Goal: Task Accomplishment & Management: Complete application form

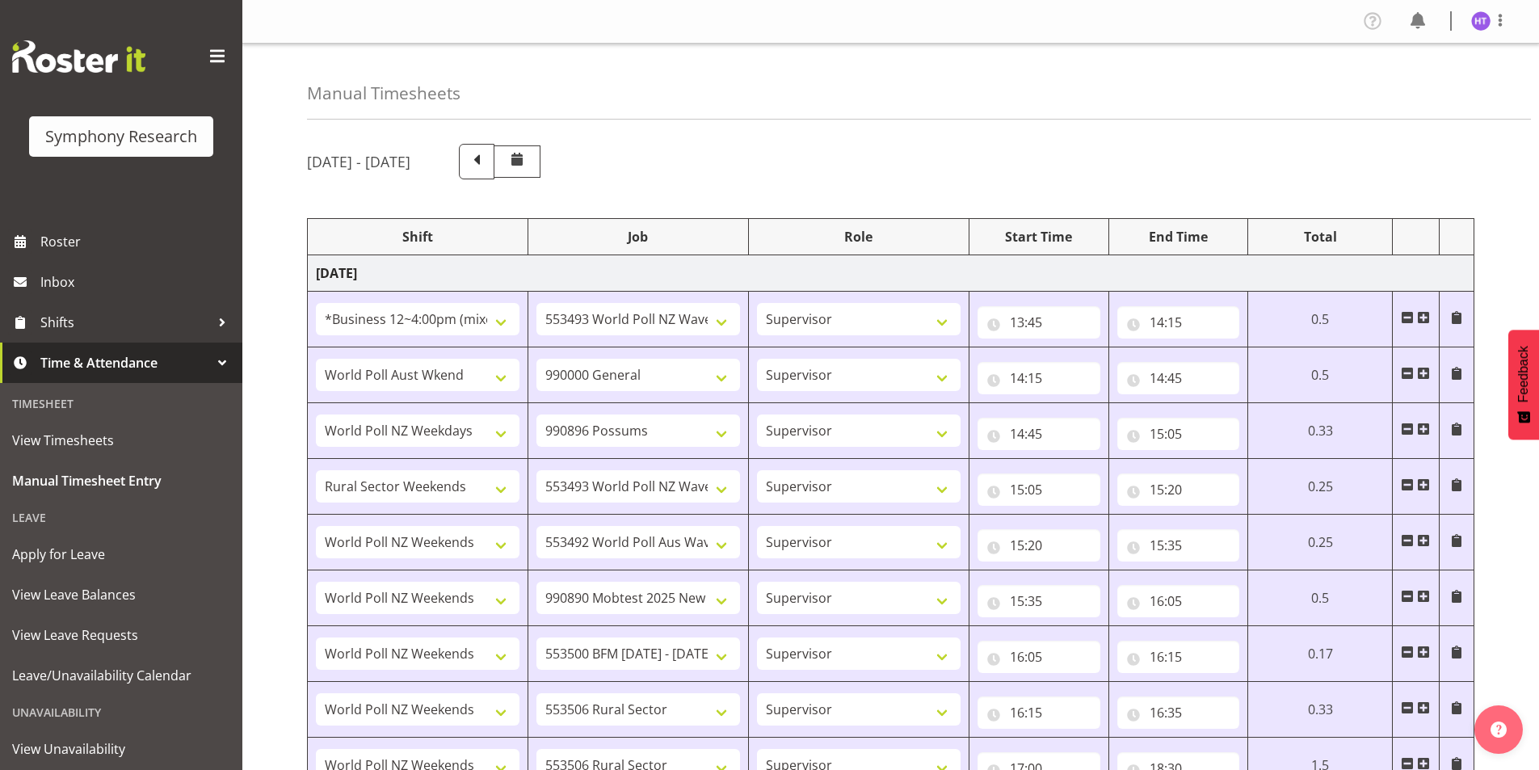
select select "81741"
select select "10527"
select select "45"
select select "11547"
select select "743"
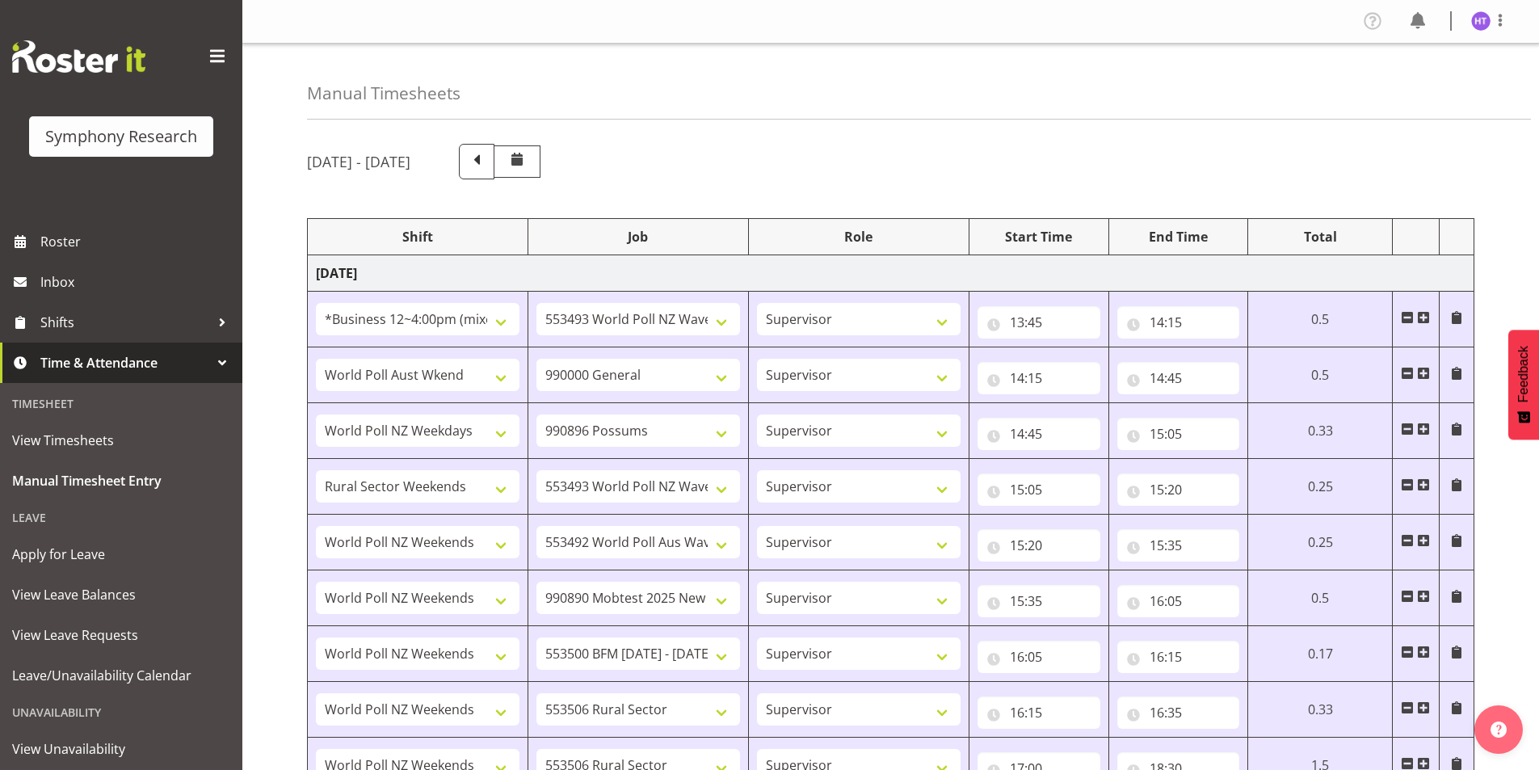
select select "45"
select select "41604"
select select "10633"
select select "45"
select select "81299"
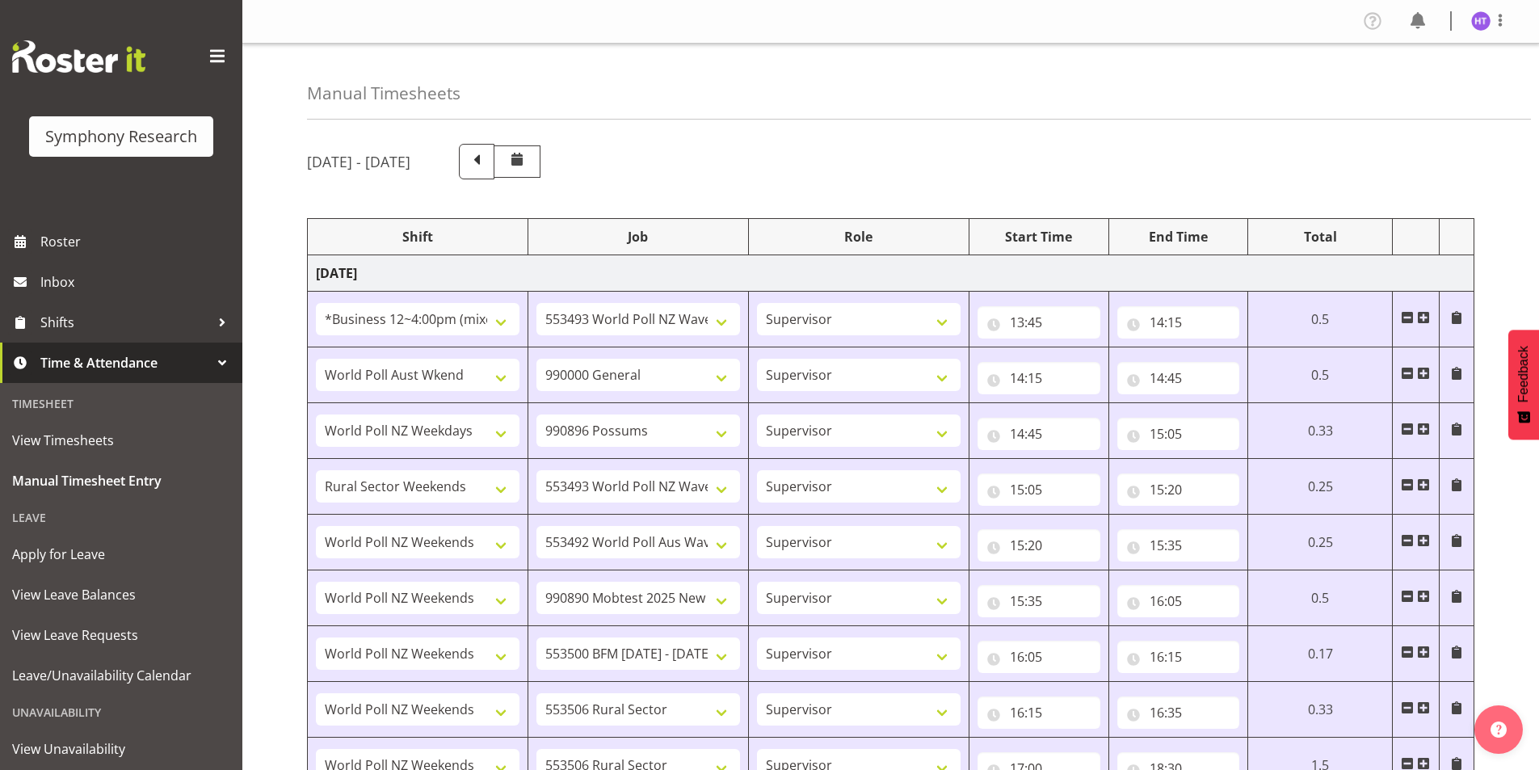
select select "10527"
select select "45"
select select "41319"
select select "10499"
select select "45"
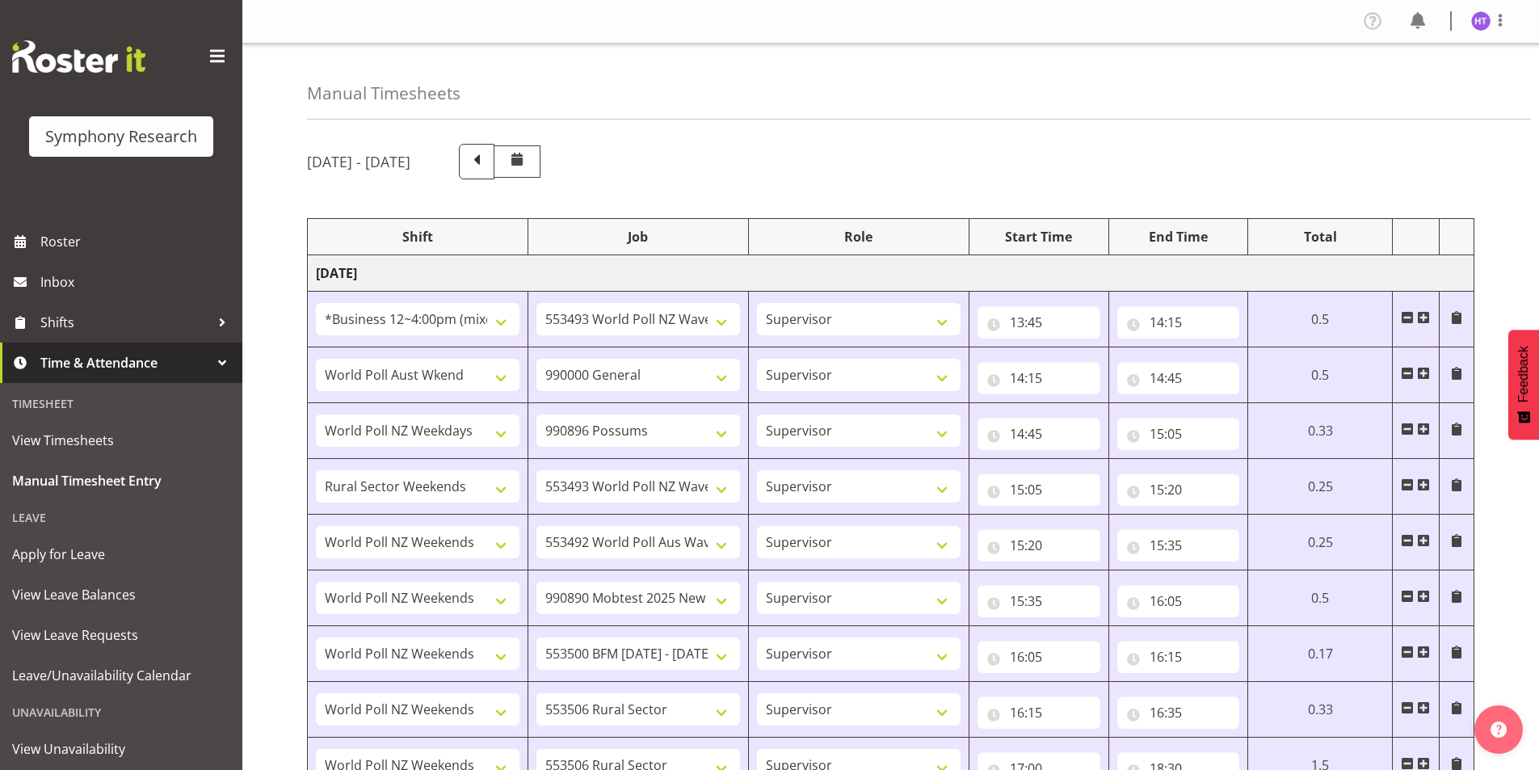
select select "41319"
select select "10485"
select select "45"
select select "41319"
select select "10242"
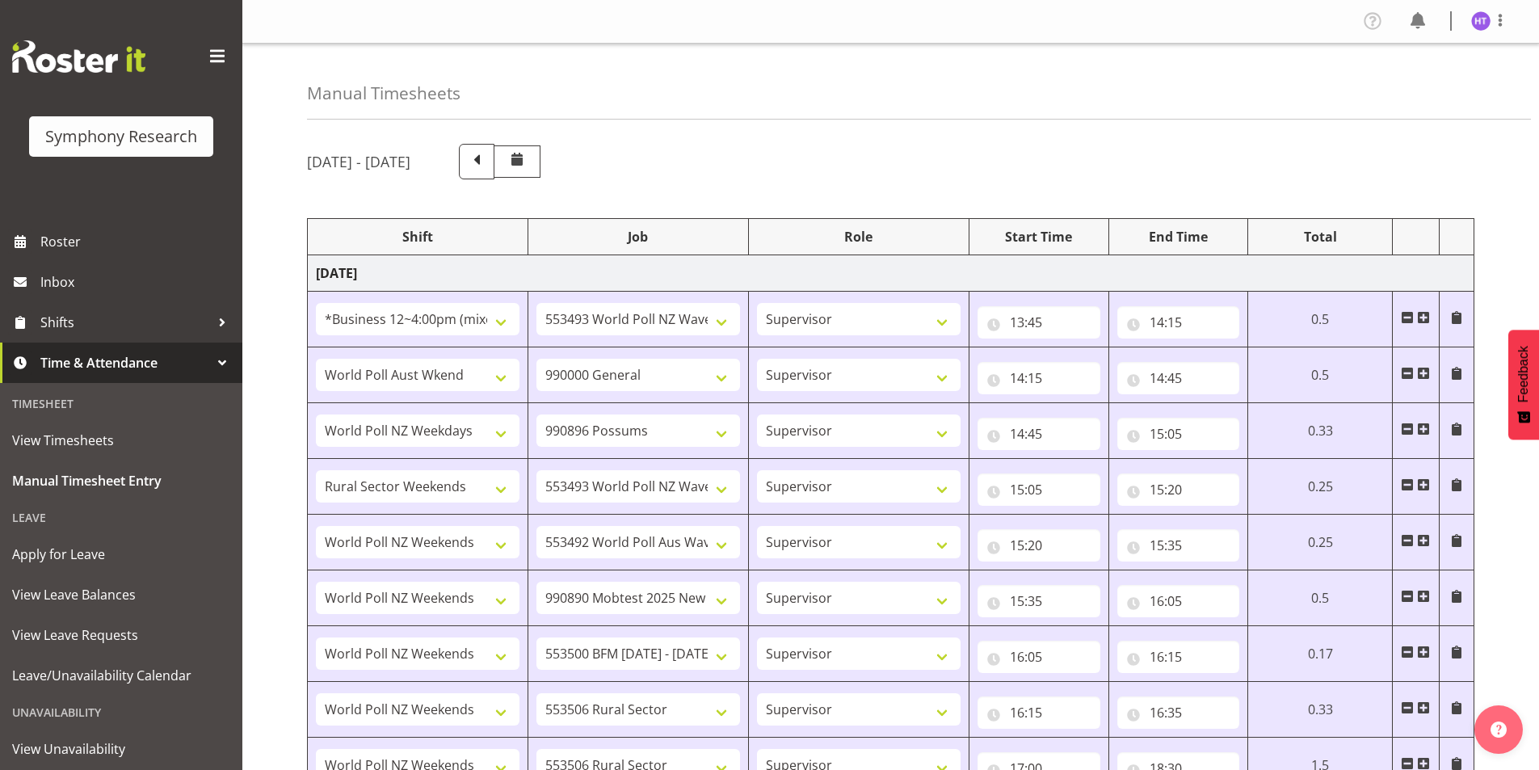
select select "45"
select select "41319"
select select "10587"
select select "45"
select select "41319"
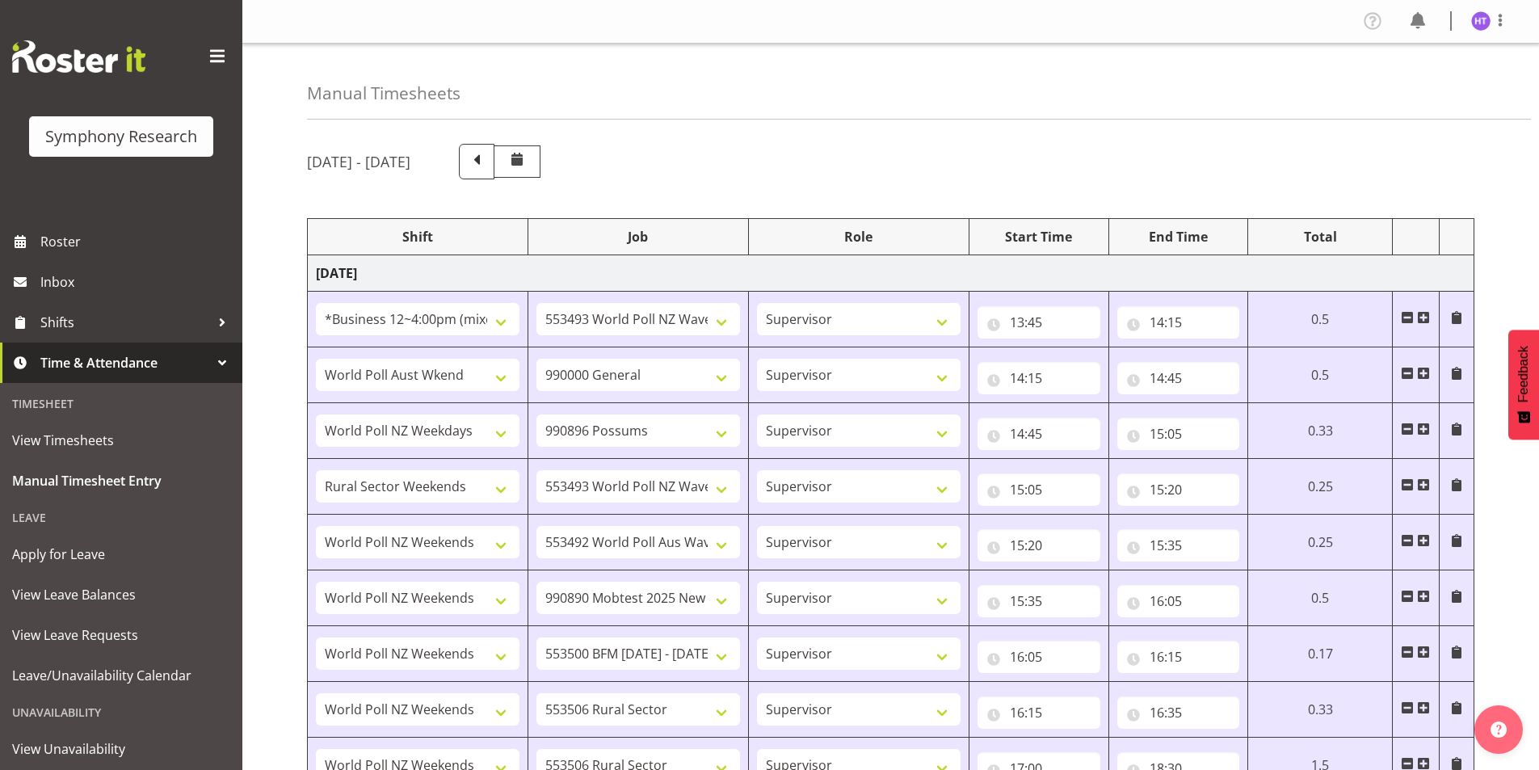
select select "10587"
select select "45"
select select "41319"
select select "10499"
select select "45"
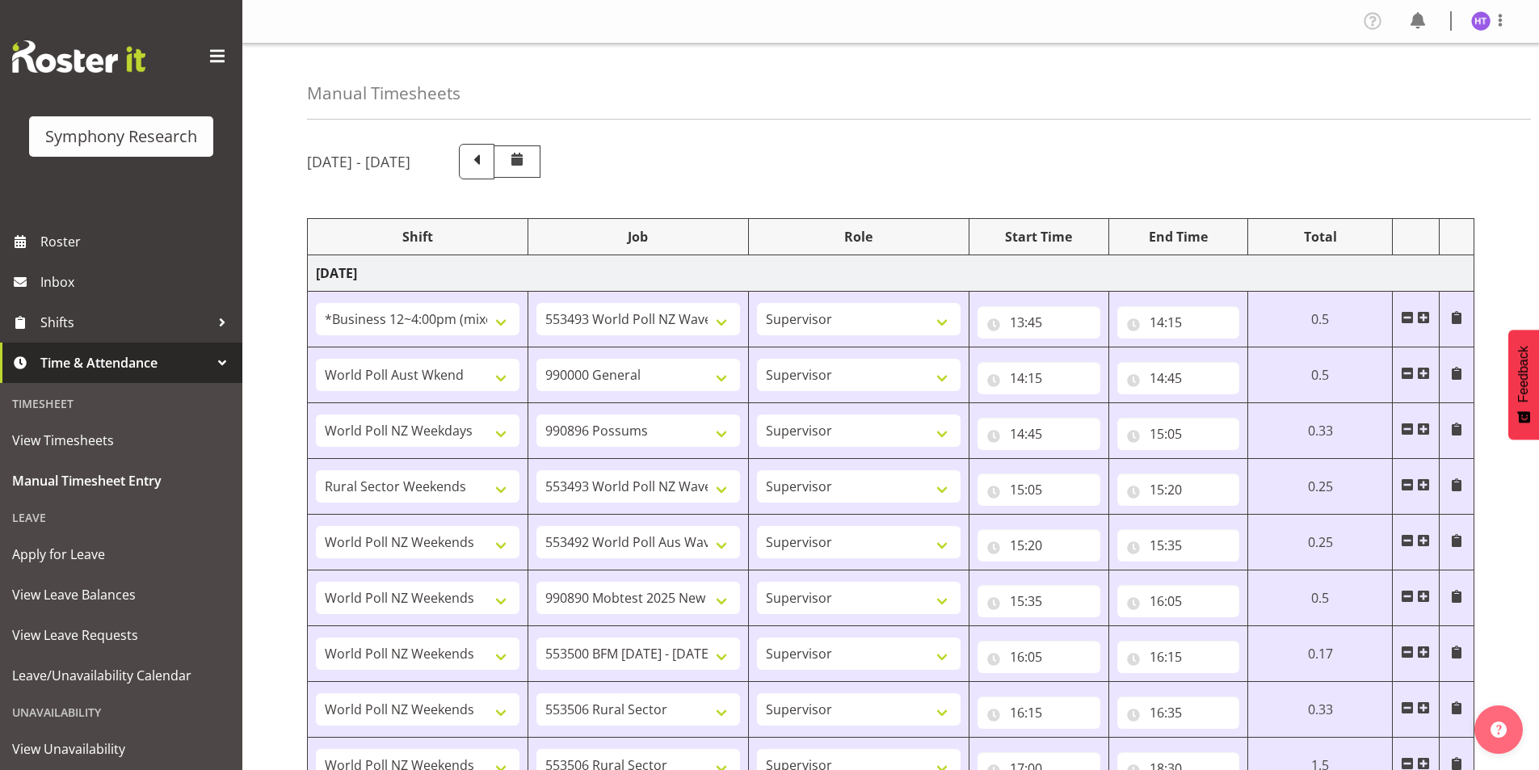
select select "41319"
select select "10527"
select select "45"
select select "41319"
select select "10585"
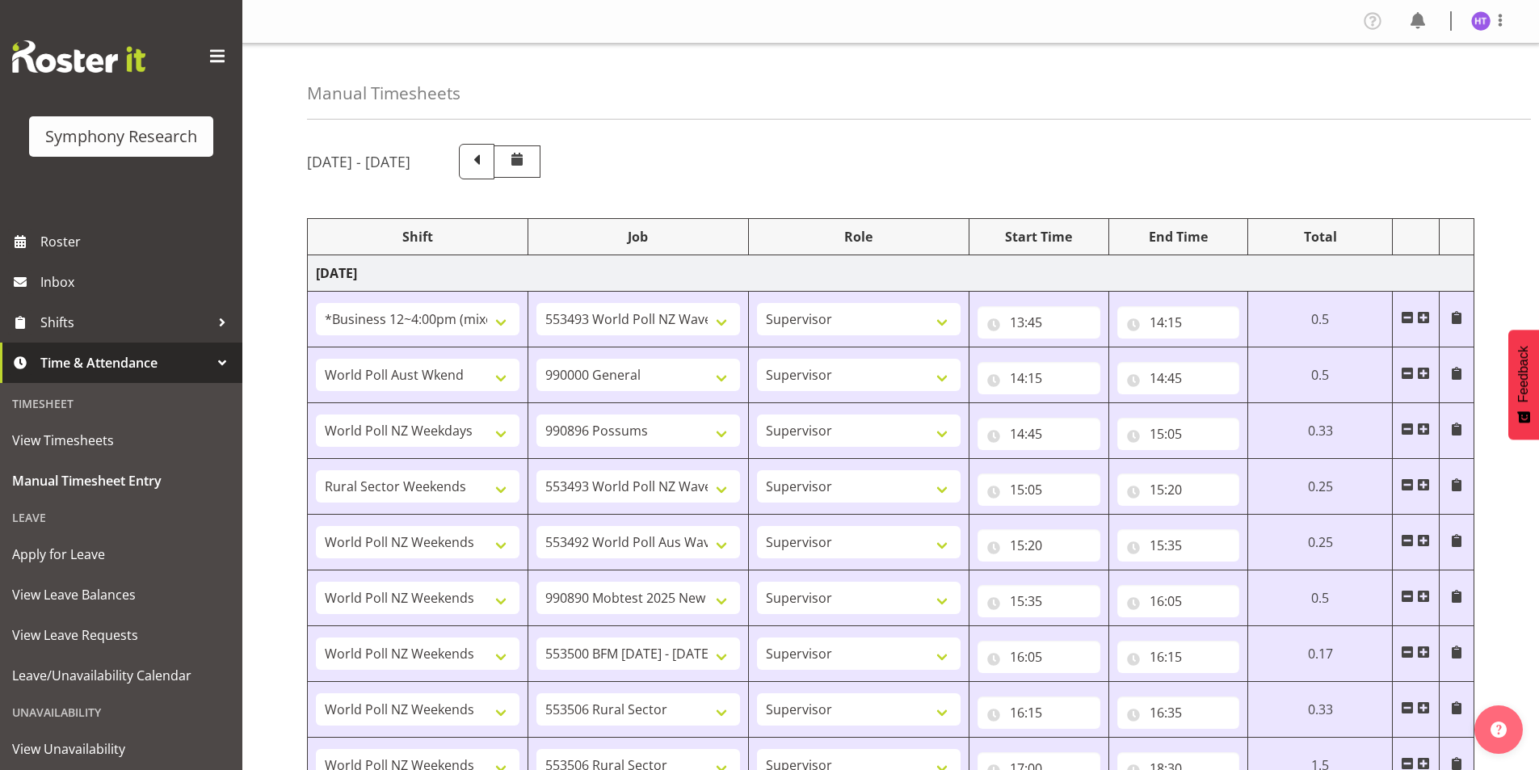
select select "45"
select select "41604"
select select "743"
select select "45"
select select "81741"
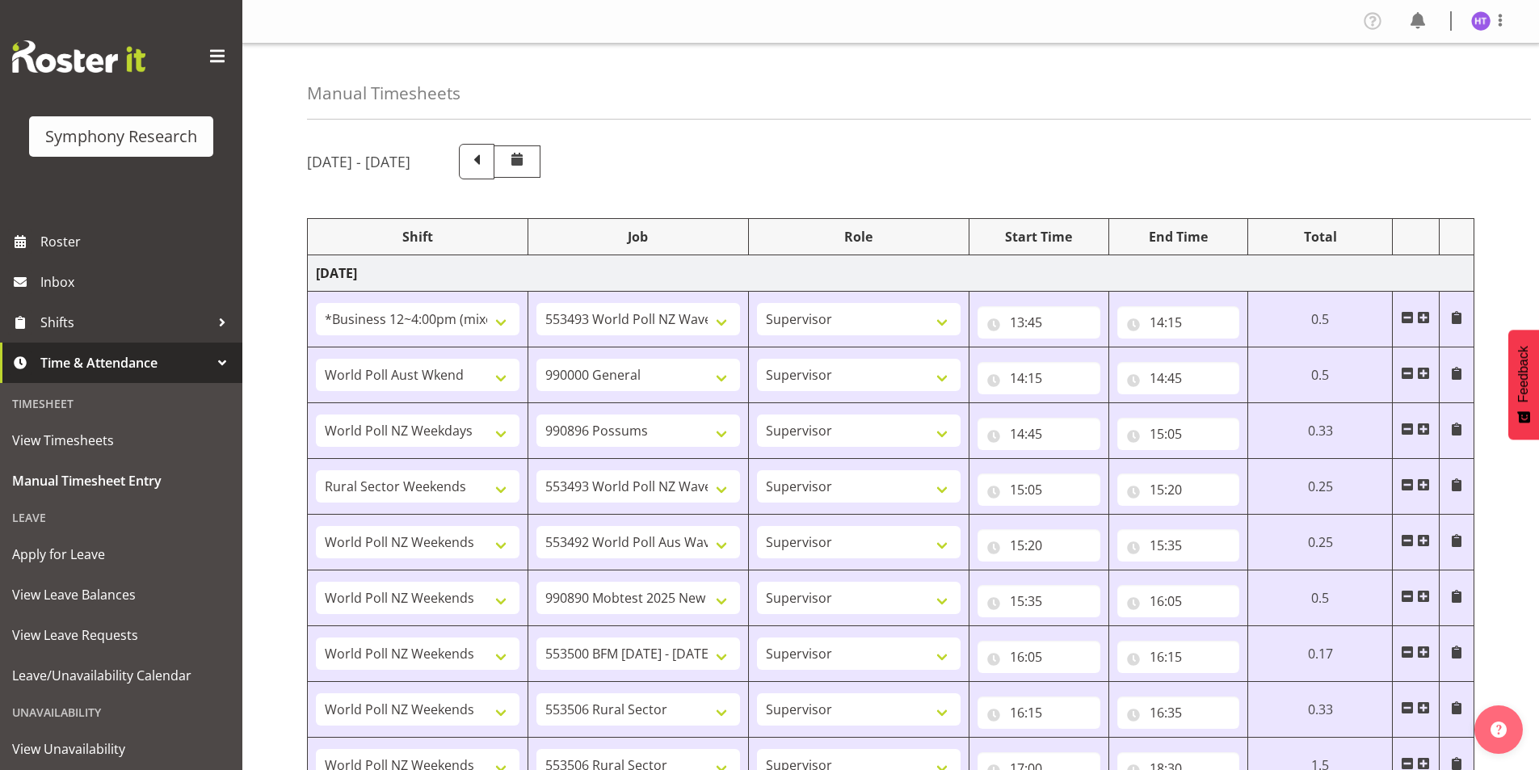
select select "10633"
select select "45"
select select "26078"
select select "10587"
select select "45"
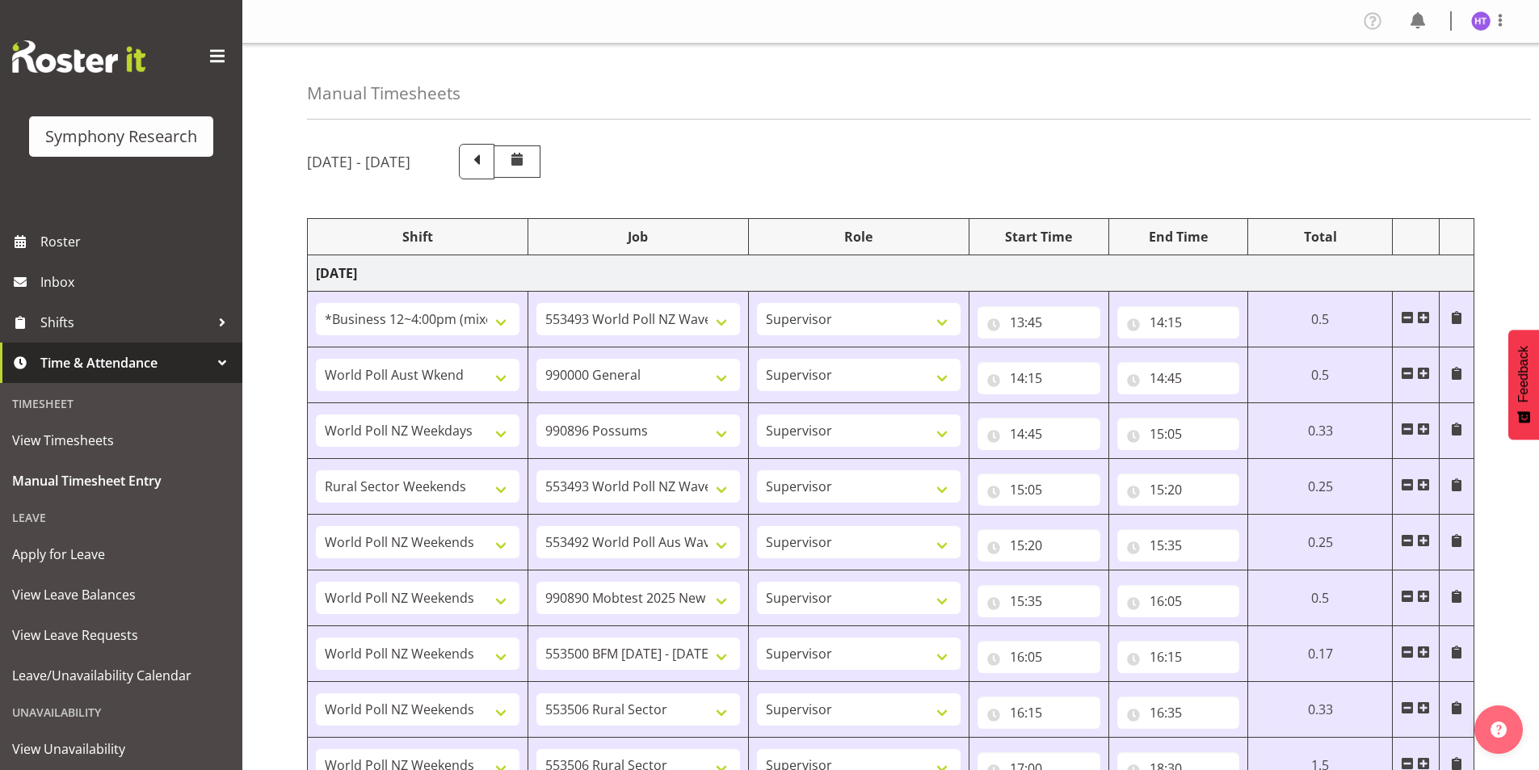
select select "1607"
select select "10527"
select select "45"
select select "57511"
select select "10499"
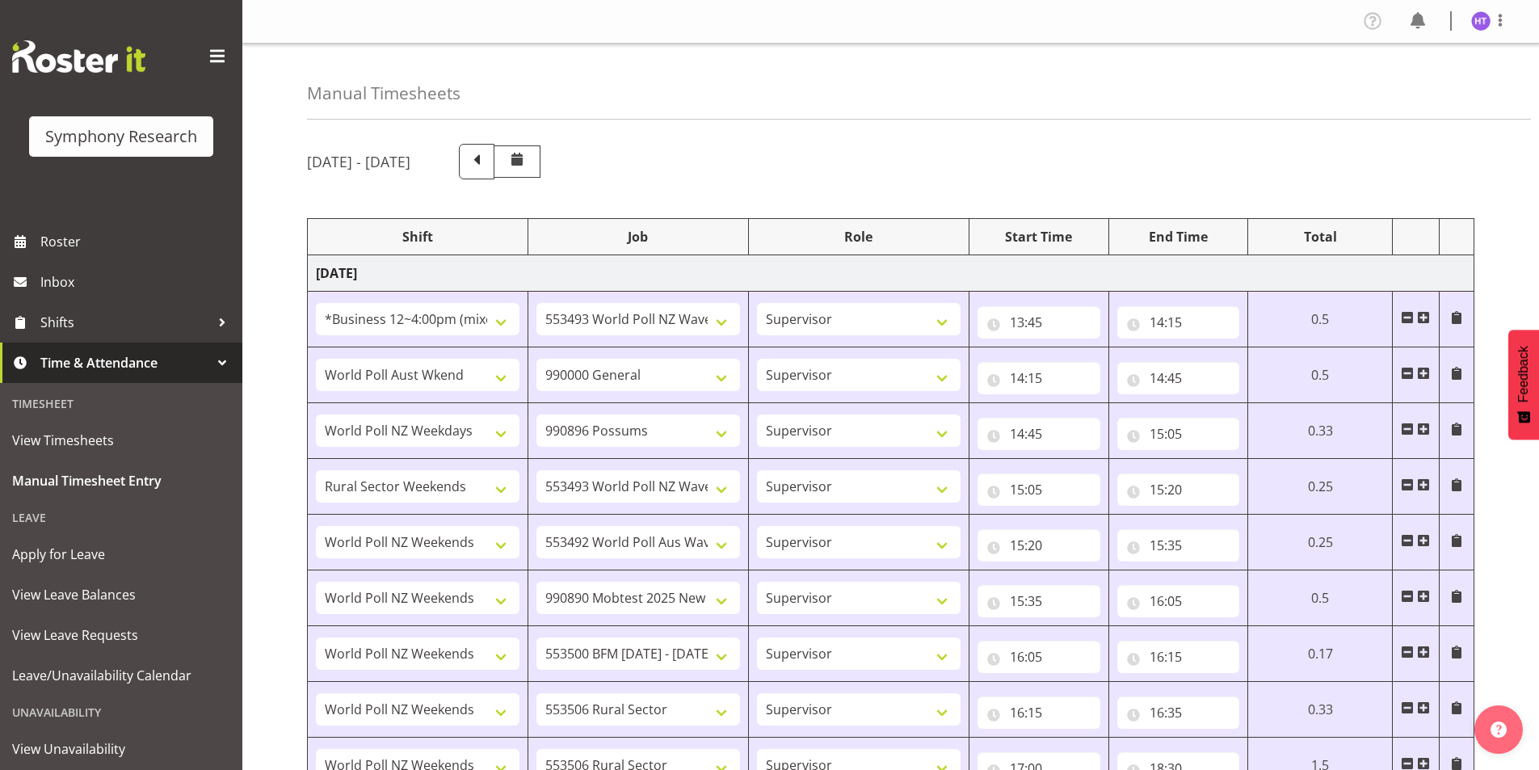
select select "45"
select select "41319"
select select "10587"
select select "45"
select select "41319"
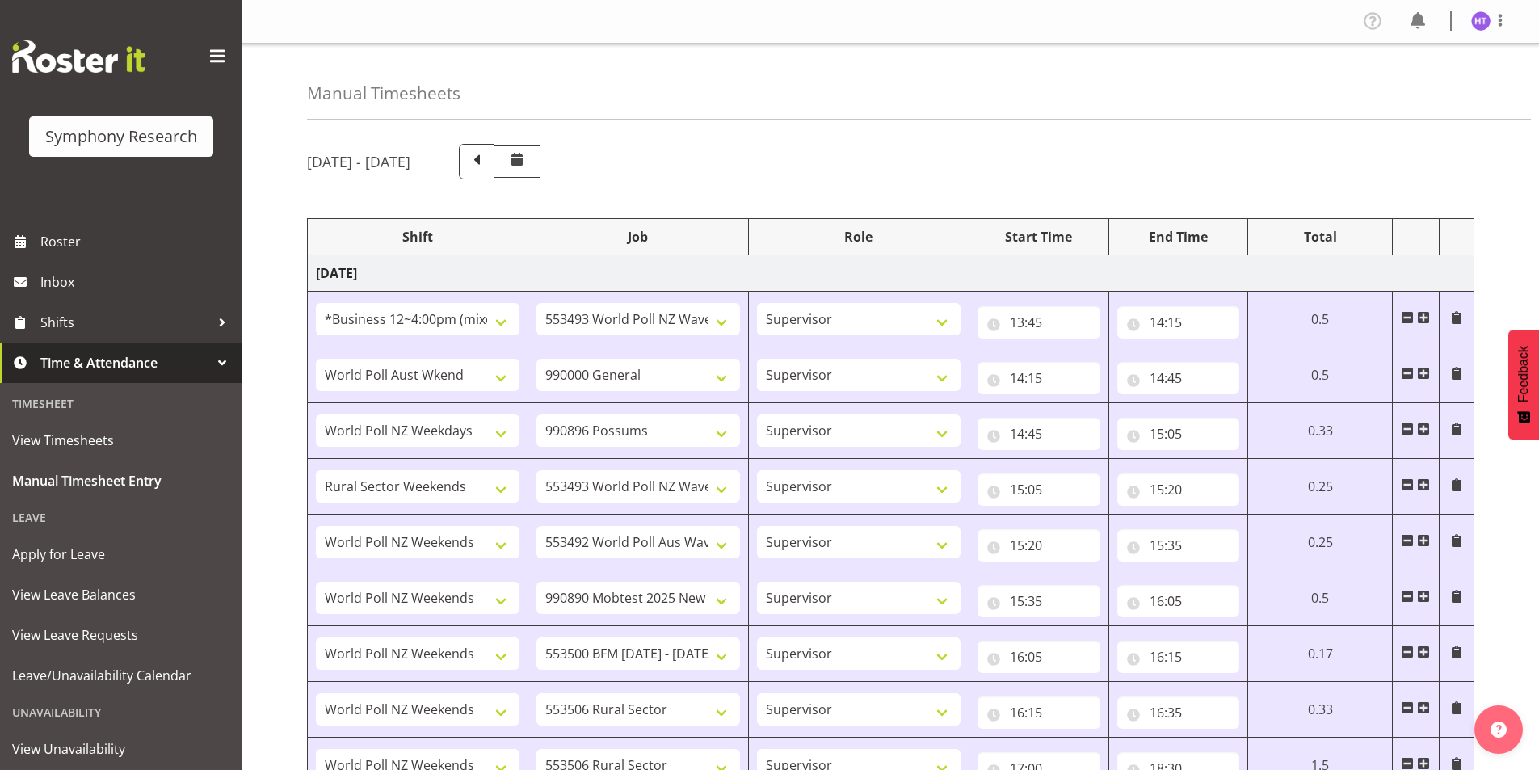
select select "10633"
select select "45"
select select "41319"
select select "10587"
select select "45"
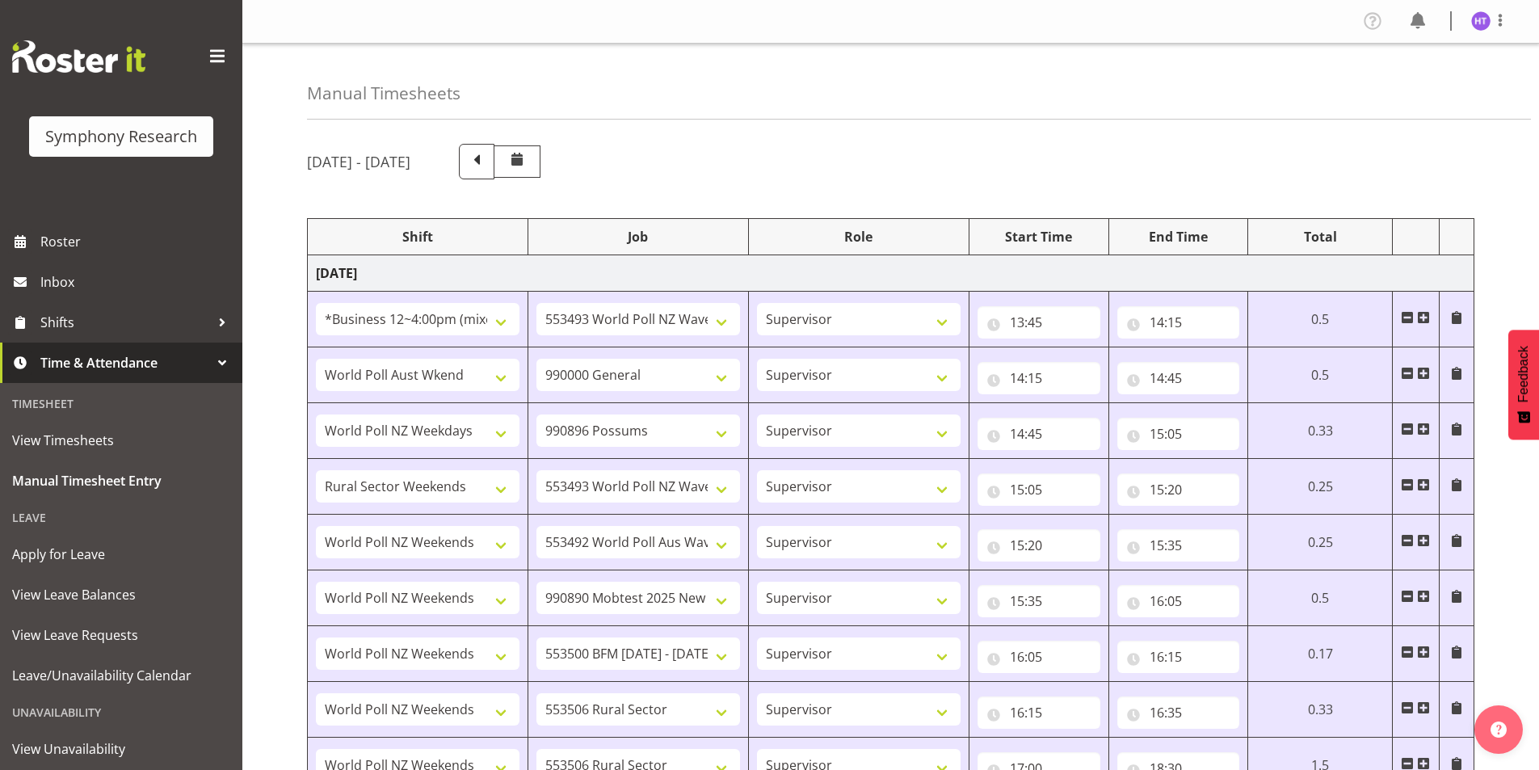
select select "41319"
select select "10527"
select select "45"
select select "41604"
select select "10499"
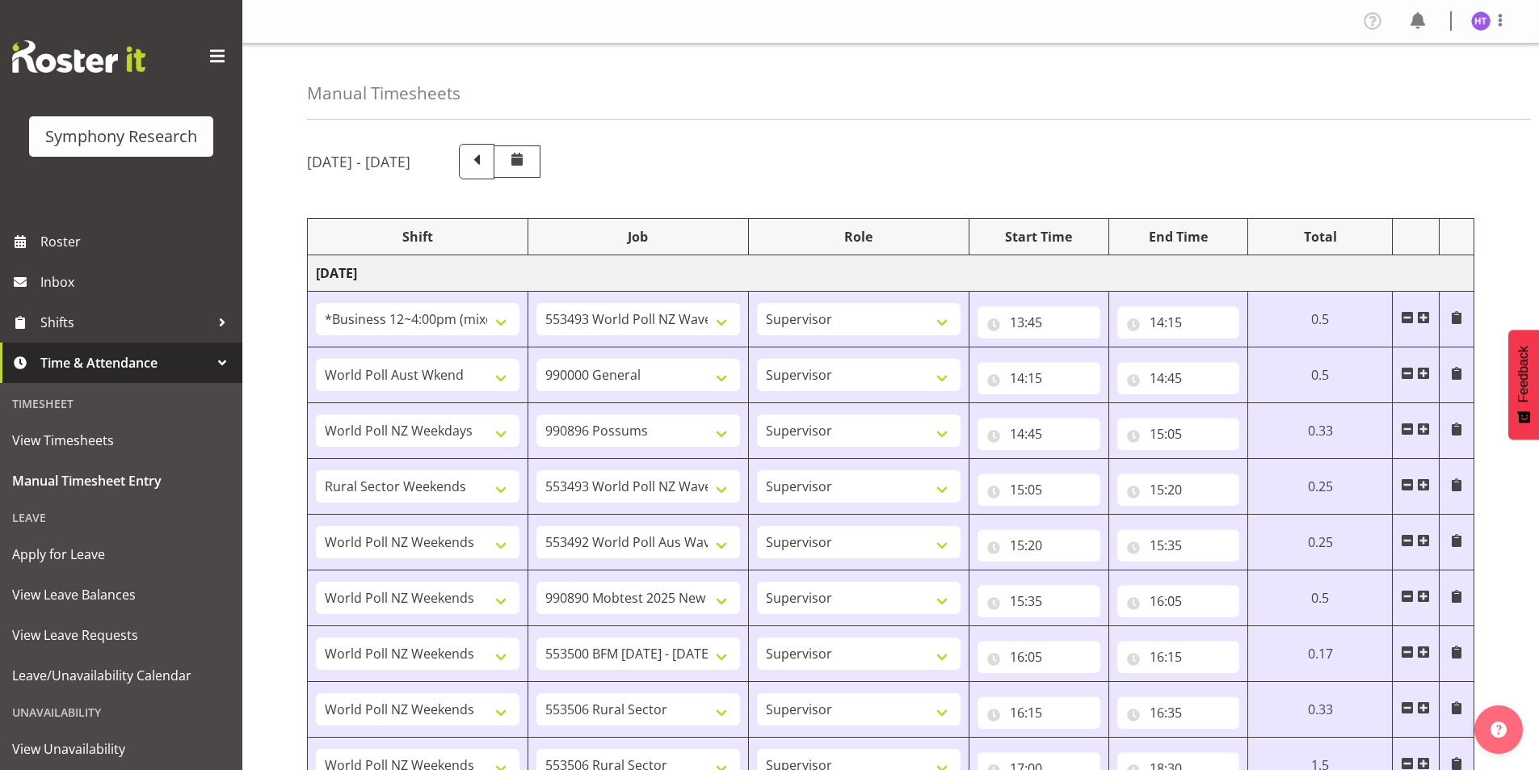
select select "45"
select select "41319"
select select "743"
select select "45"
select select "41319"
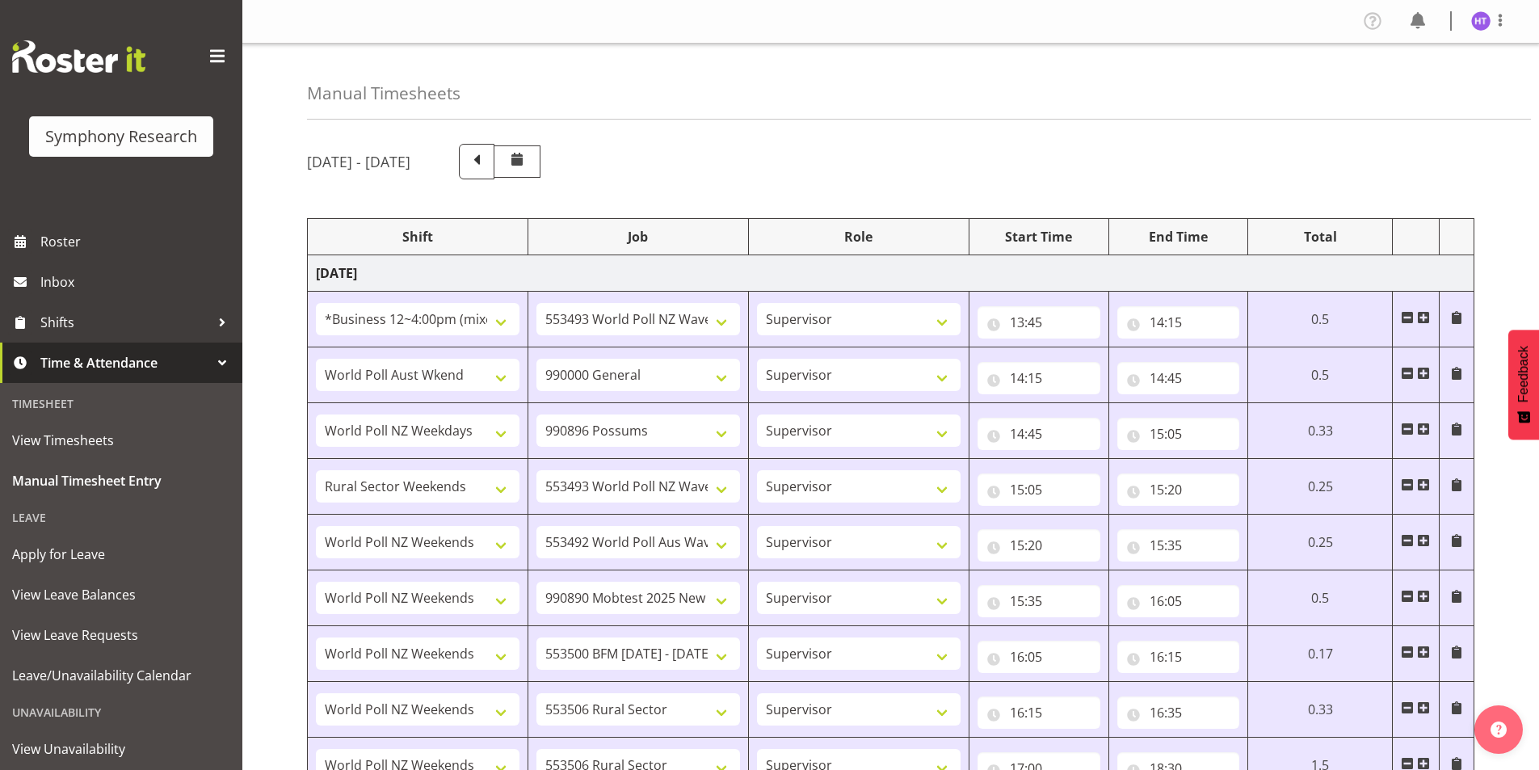
select select "10499"
select select "45"
select select "41604"
select select "9426"
select select "45"
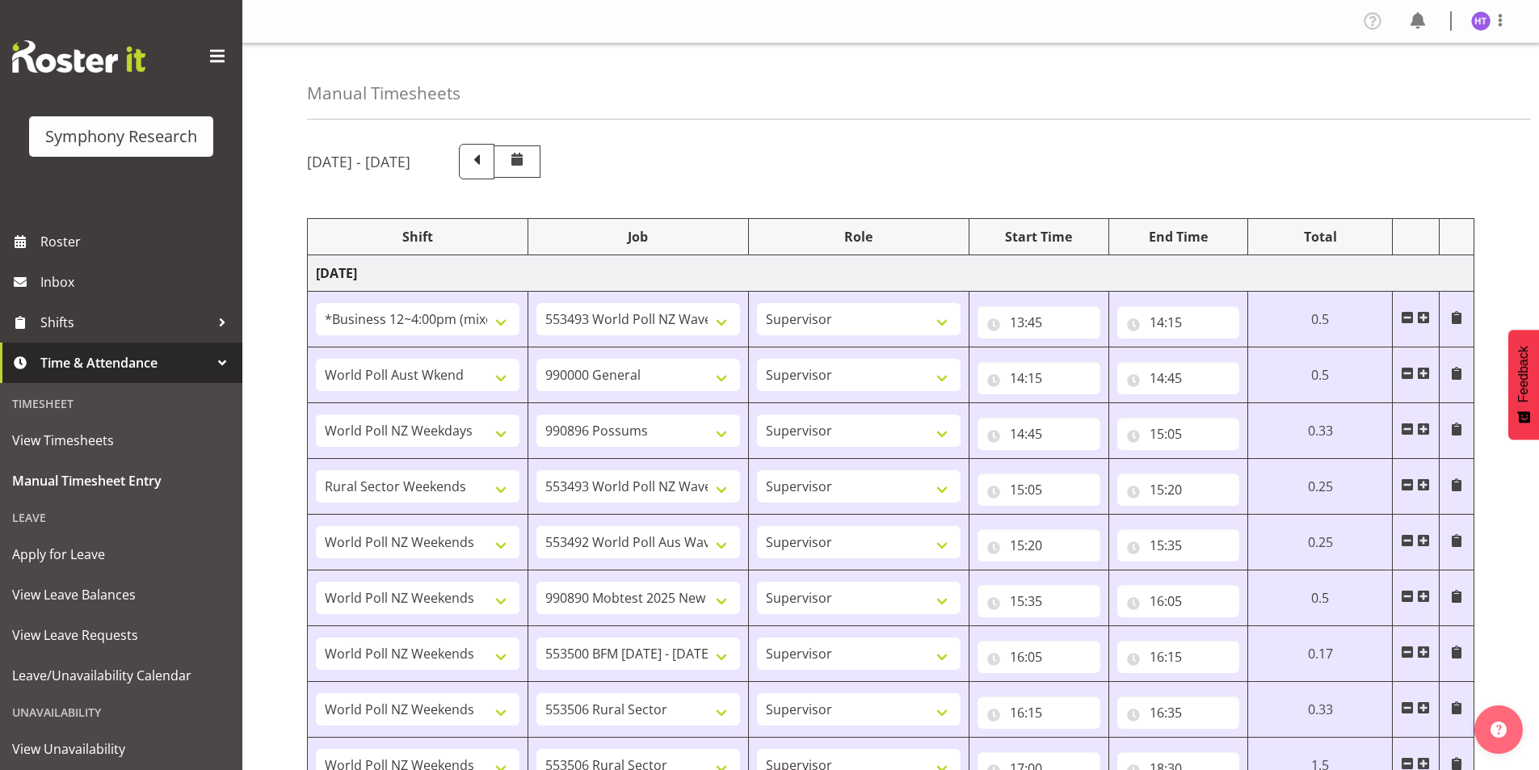
select select "41319"
select select "10242"
select select "45"
select select "4583"
select select "10527"
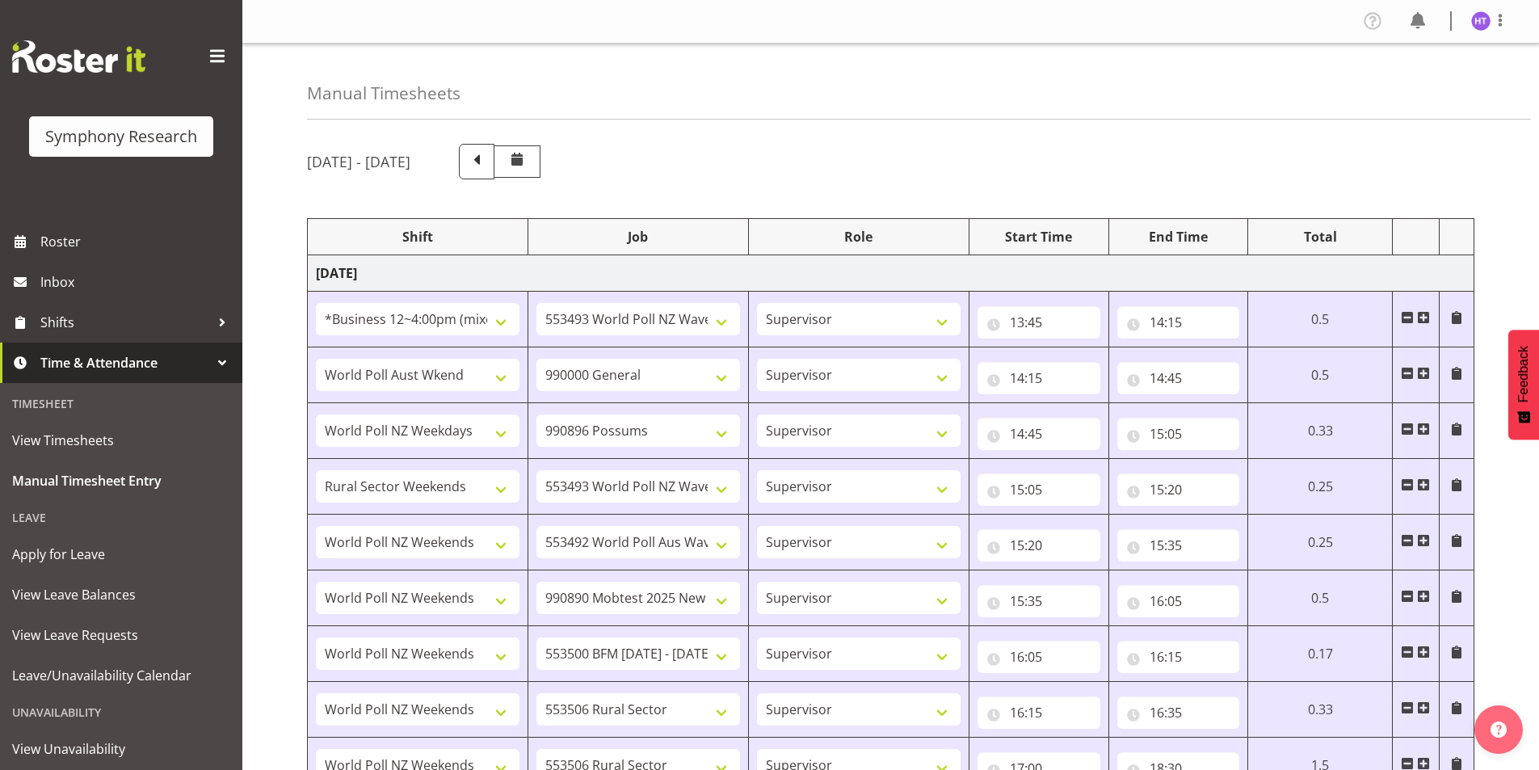
select select "45"
select select "41319"
select select "10499"
select select "45"
select select "41319"
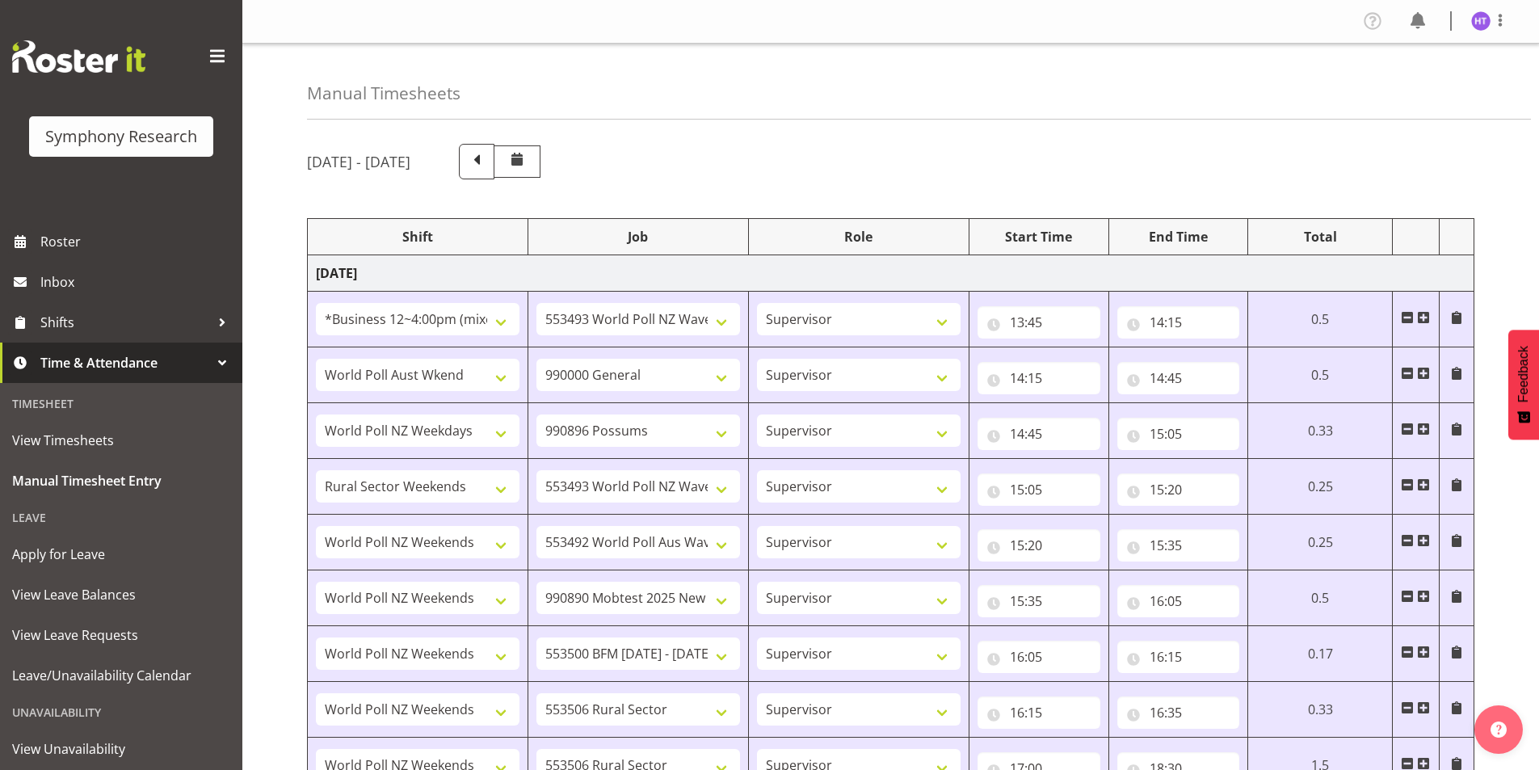
select select "10587"
select select "45"
select select "41319"
select select "743"
select select "45"
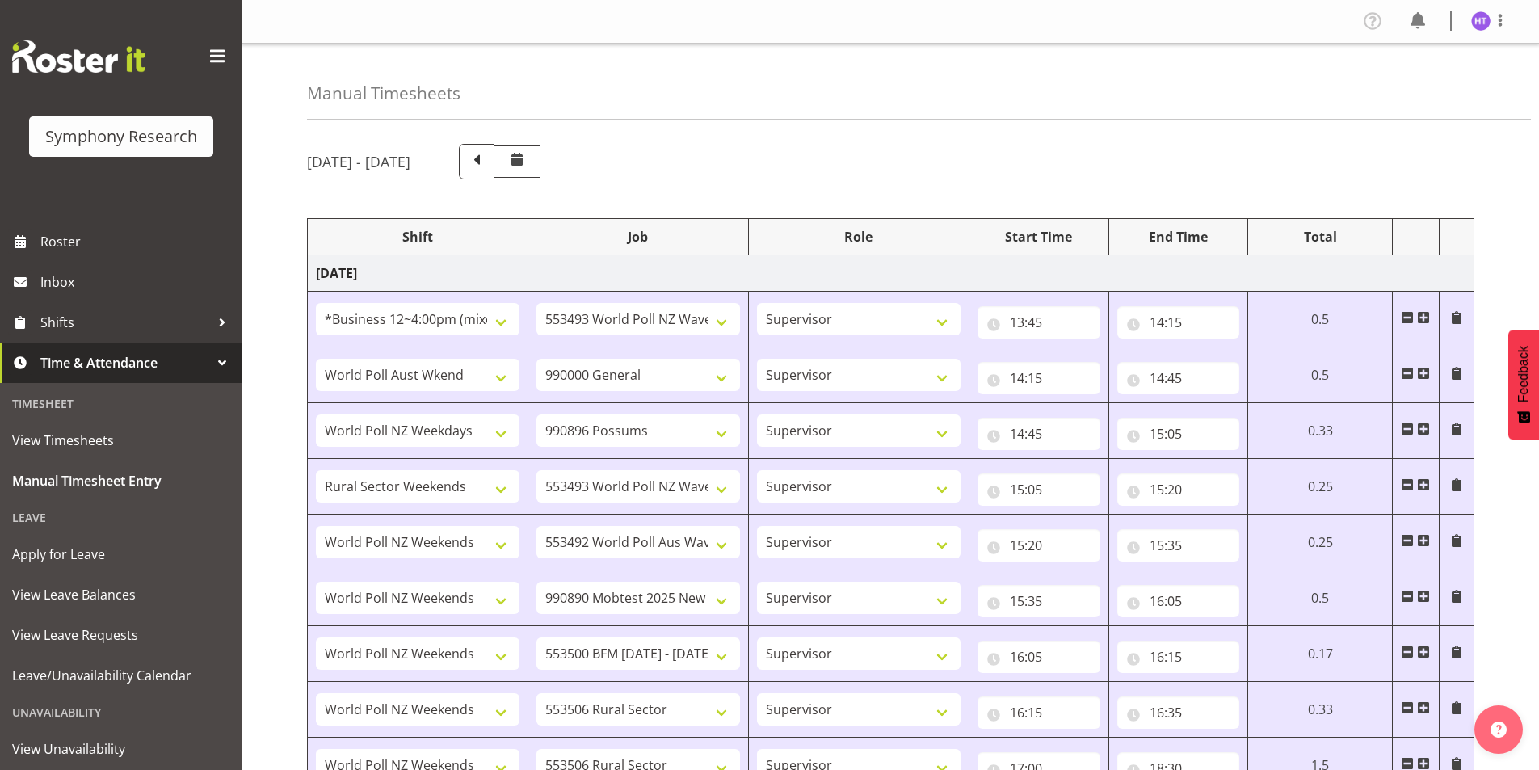
select select "41319"
select select "10587"
select select "45"
select select "41319"
select select "10527"
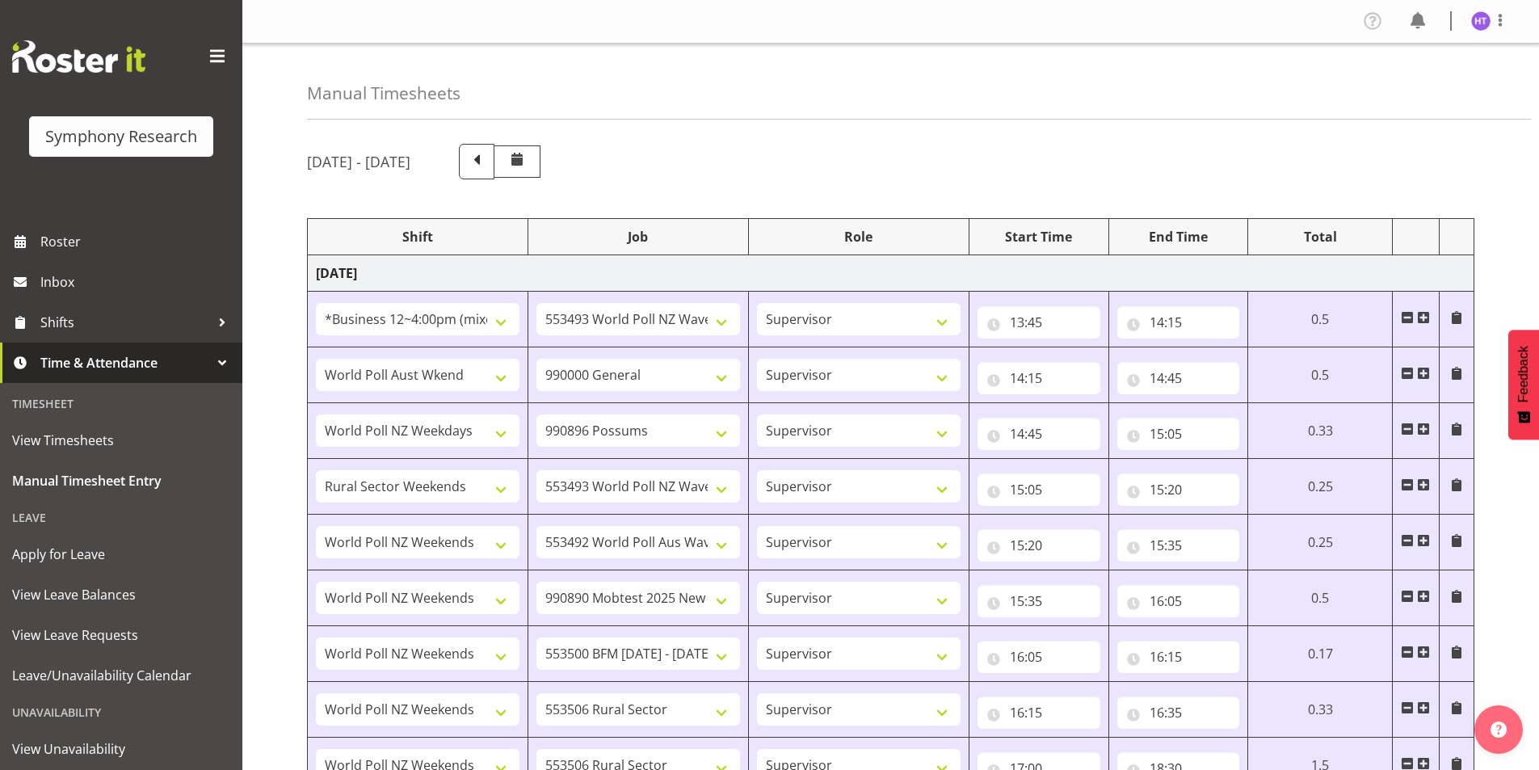
select select "45"
select select "41319"
select select "10499"
select select "45"
select select "11547"
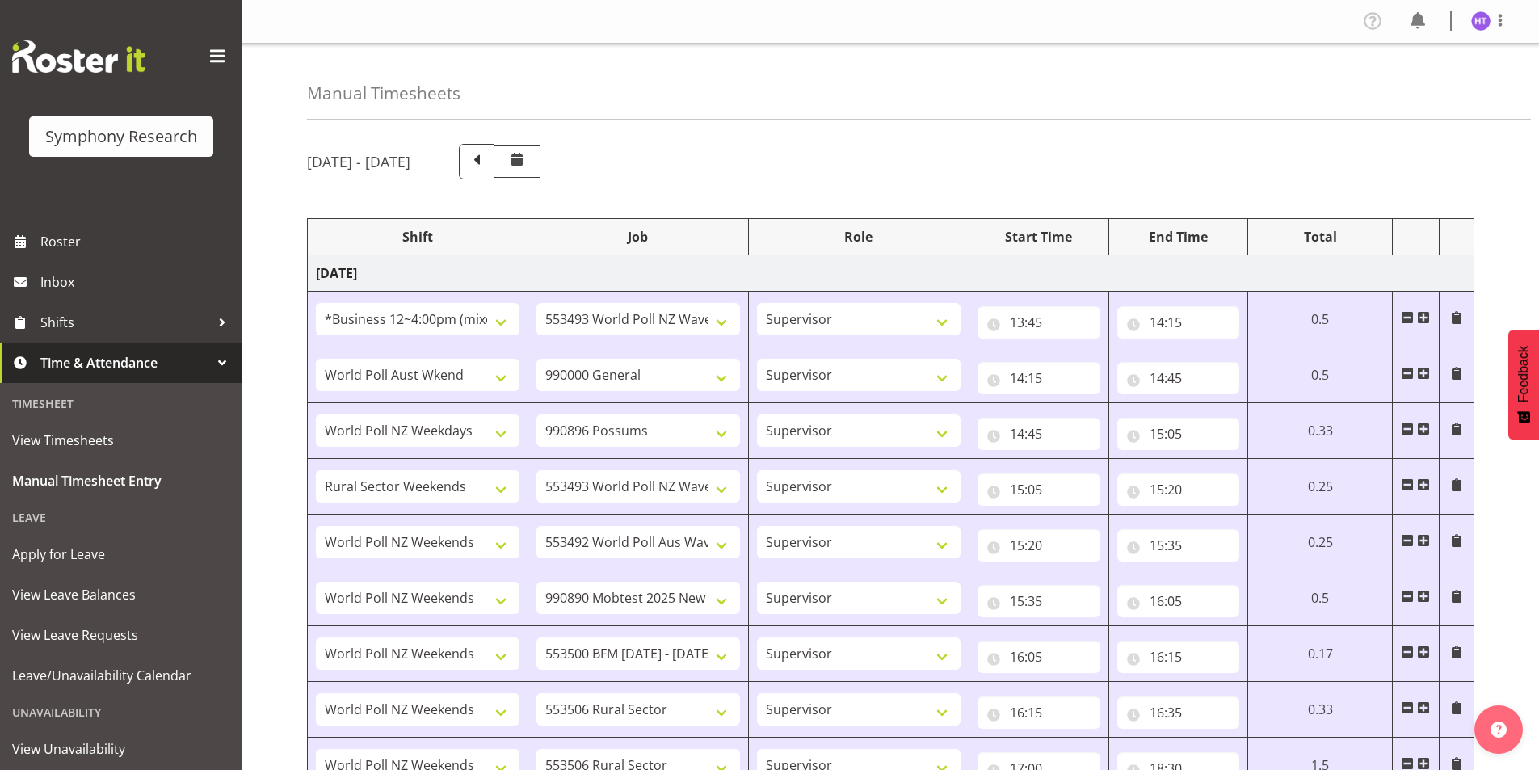
select select "10499"
select select "45"
select select "41319"
select select "10527"
select select "45"
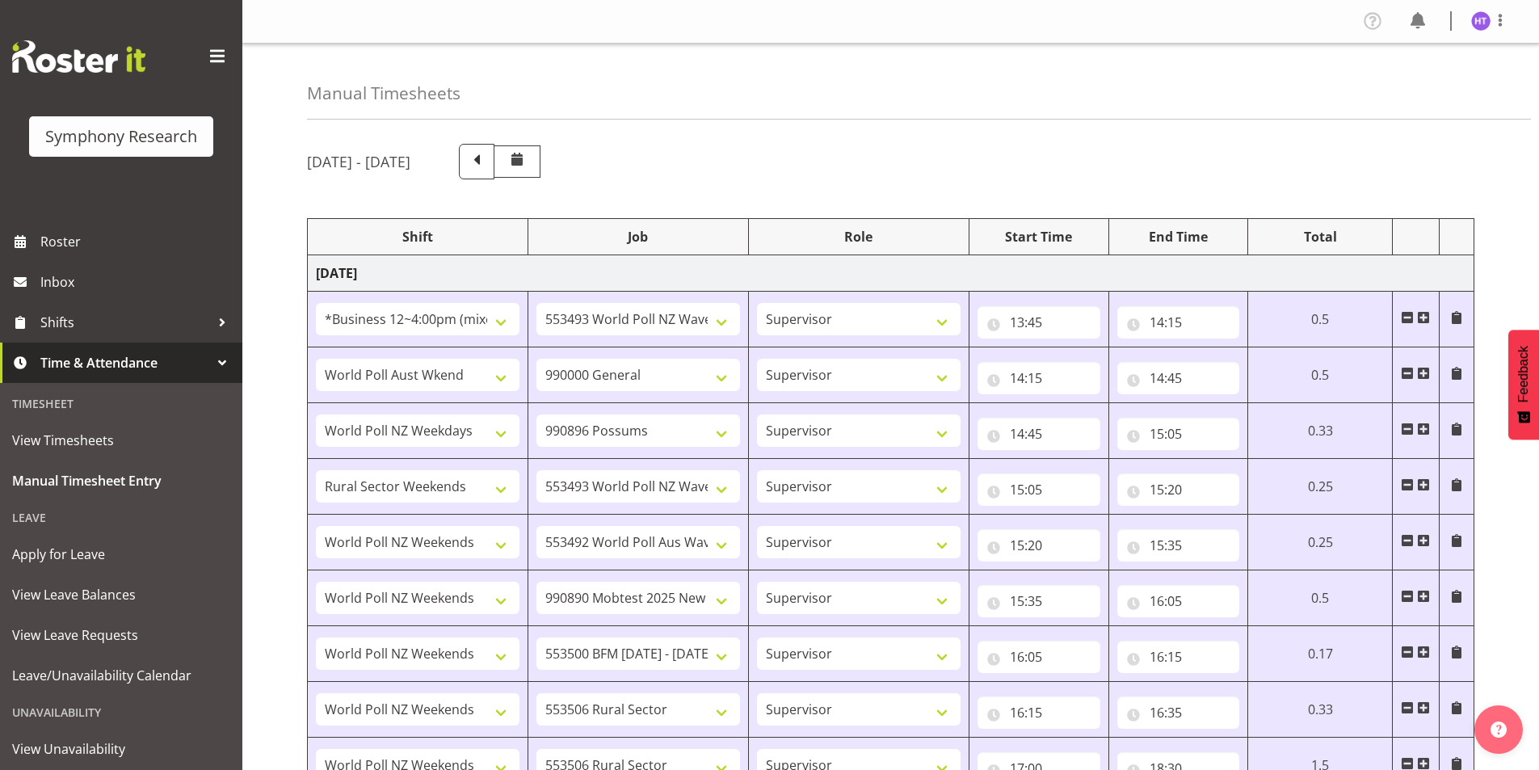
select select "41319"
select select "10587"
select select "45"
select select "41319"
select select "10485"
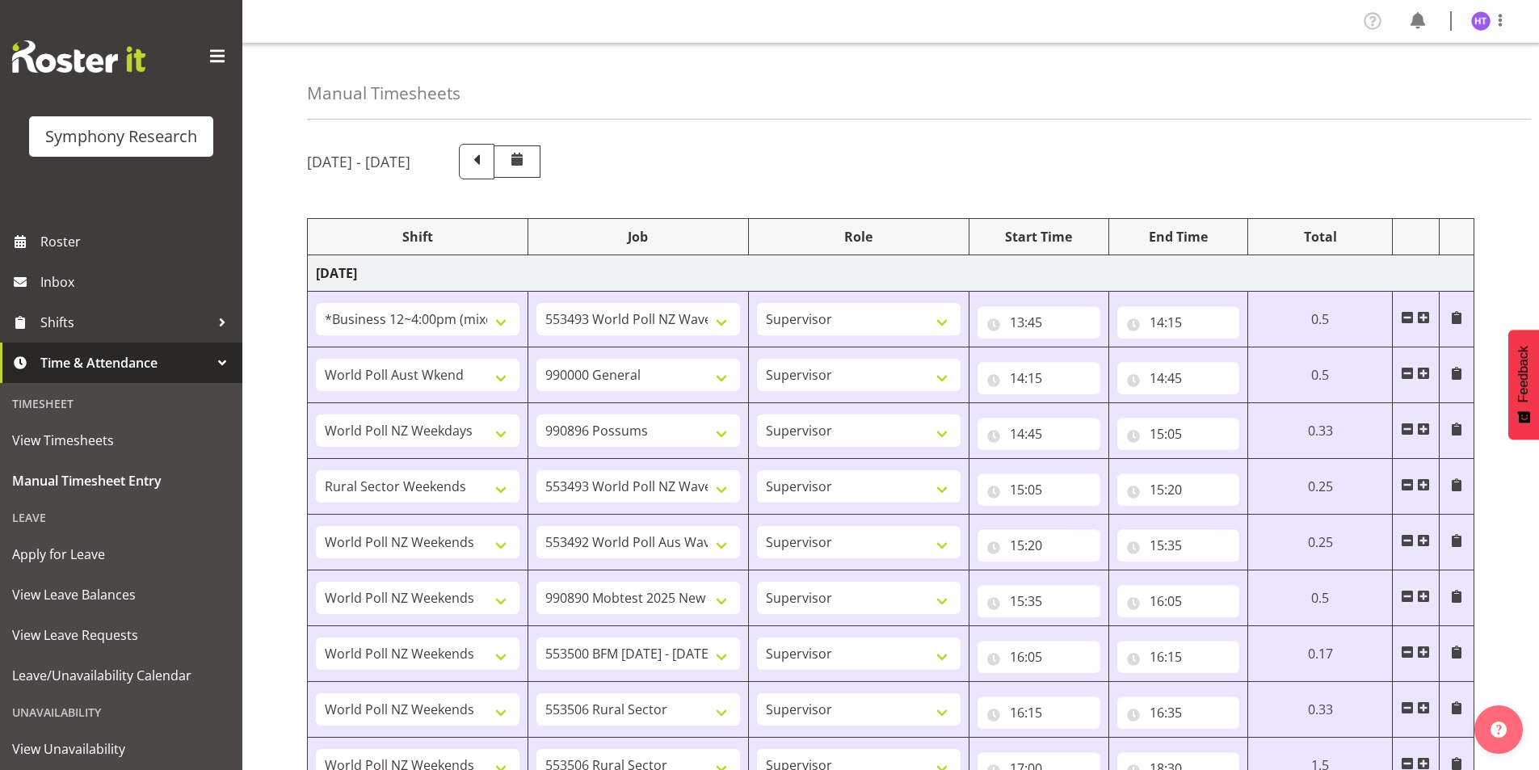
select select "45"
select select "41319"
select select "743"
select select "45"
select select "41319"
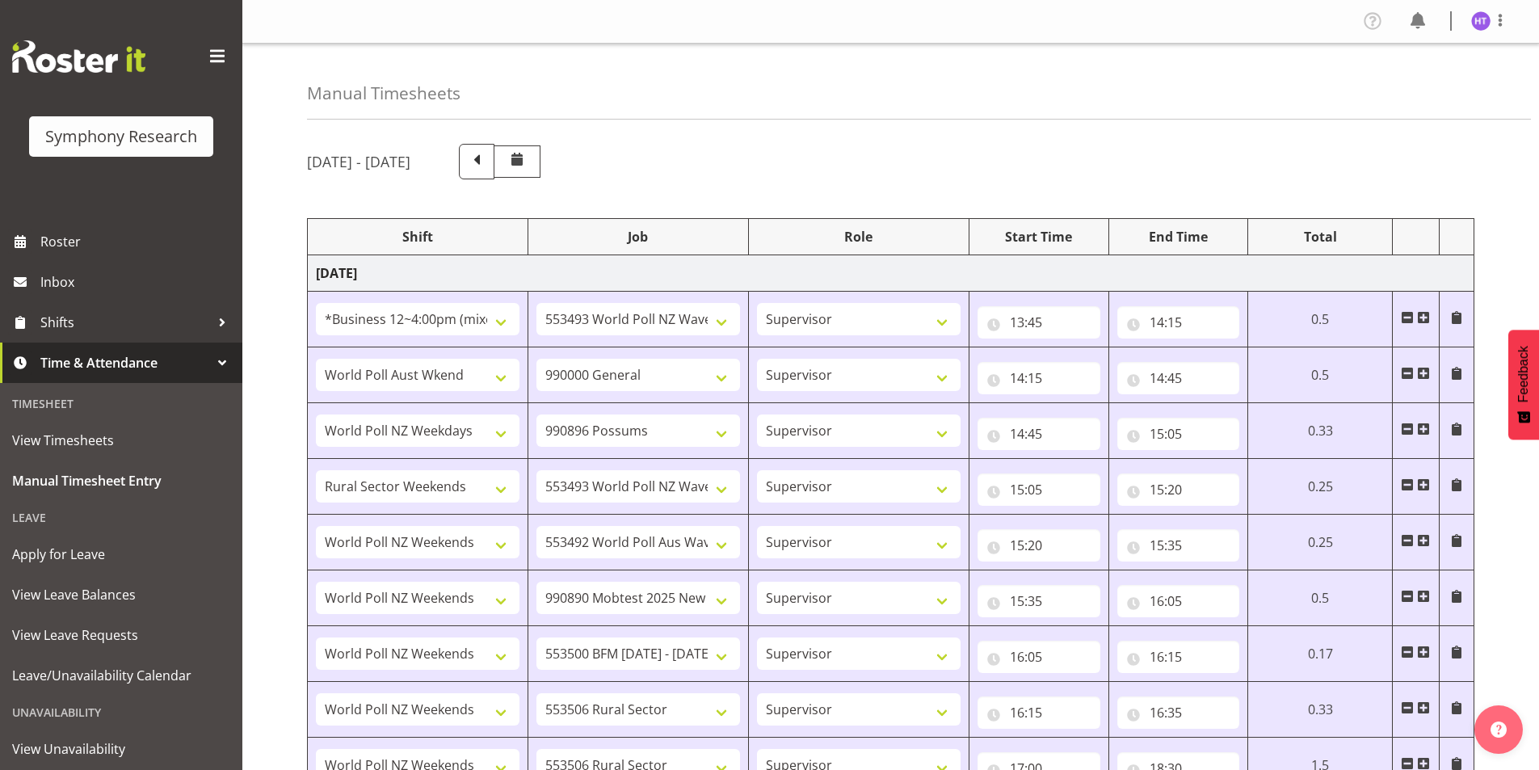
select select "10242"
select select "45"
select select "41319"
select select "10499"
select select "45"
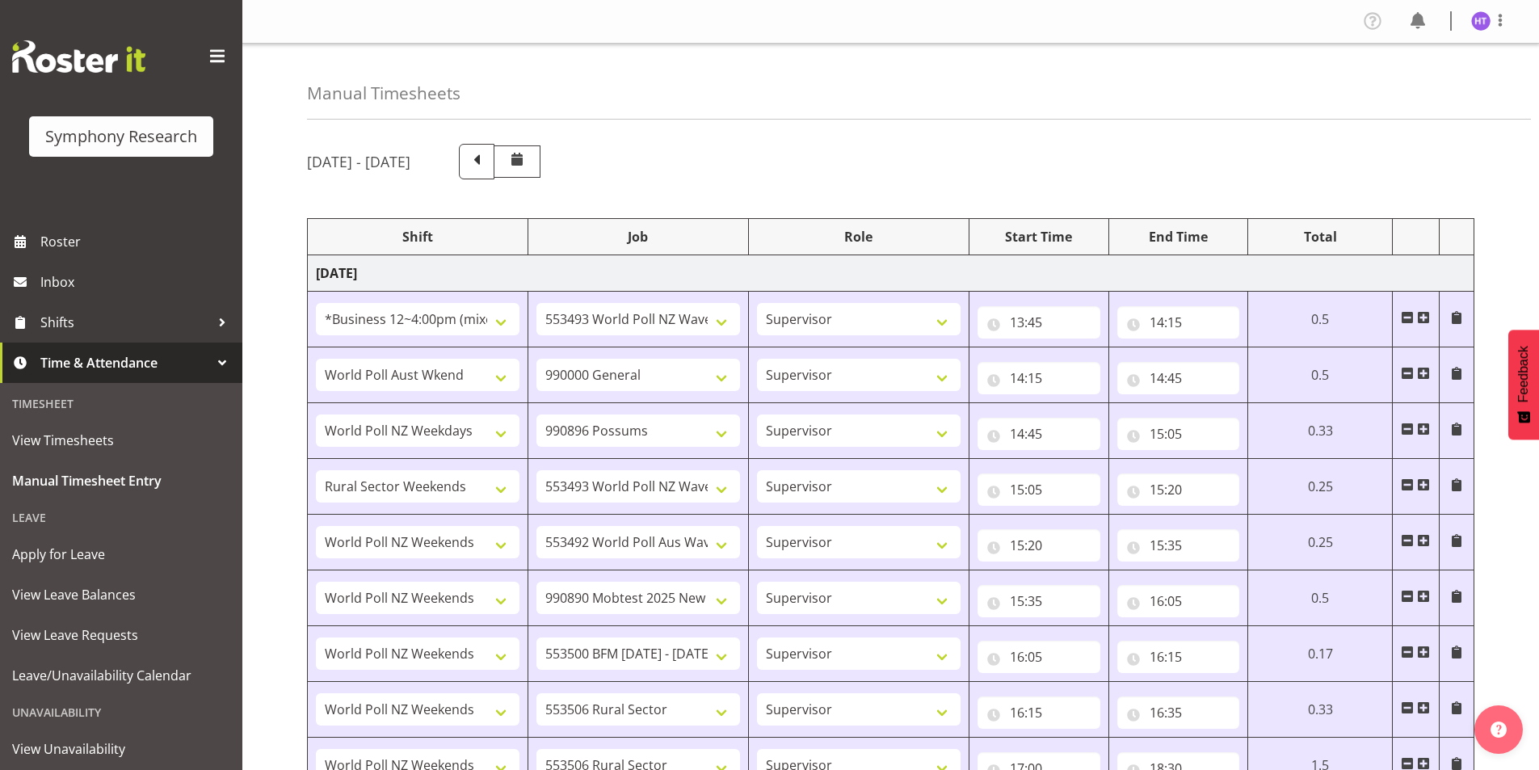
select select "41319"
select select "10587"
select select "45"
select select "41319"
select select "10575"
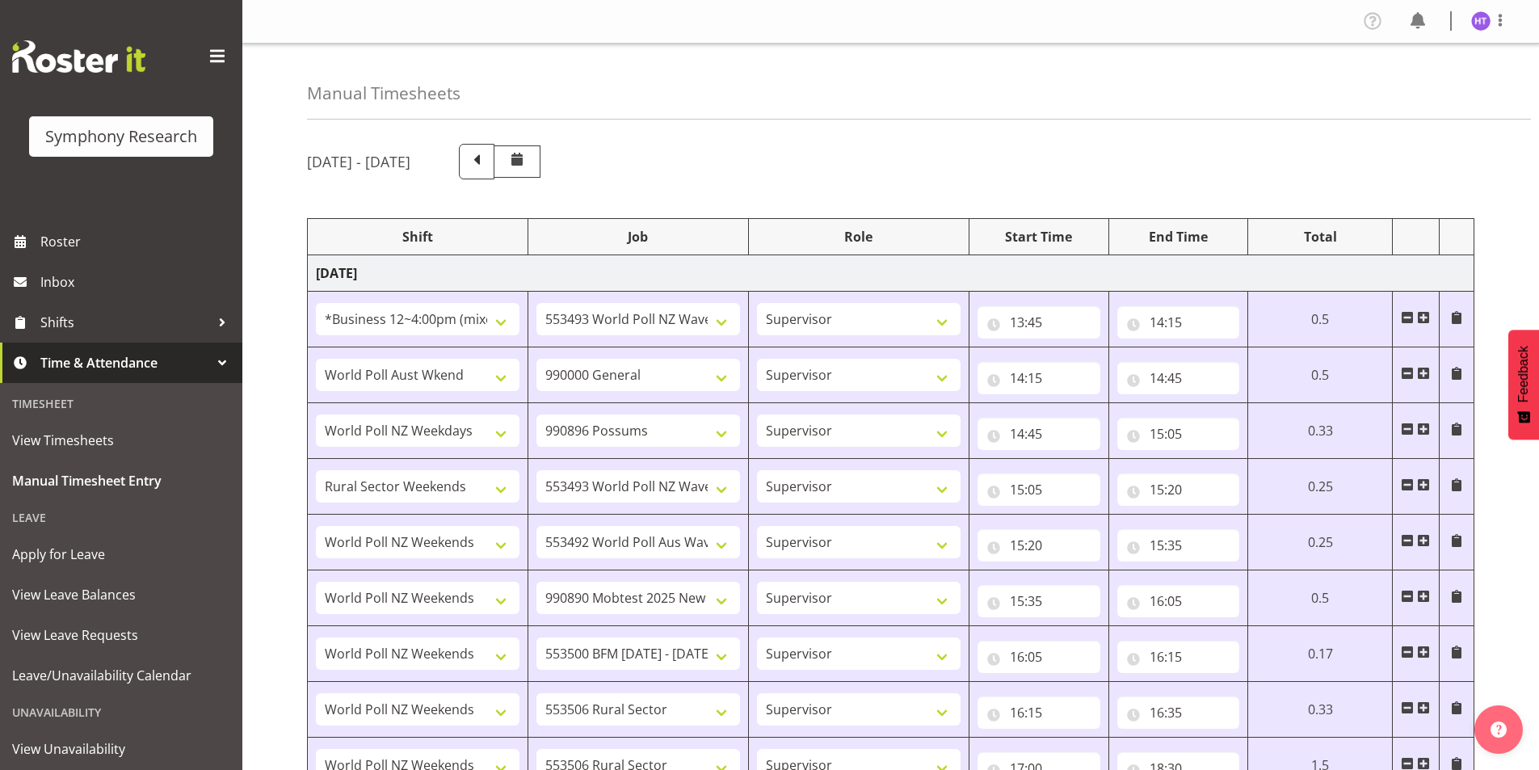
select select "45"
select select "41604"
select select "10499"
select select "45"
select select "41319"
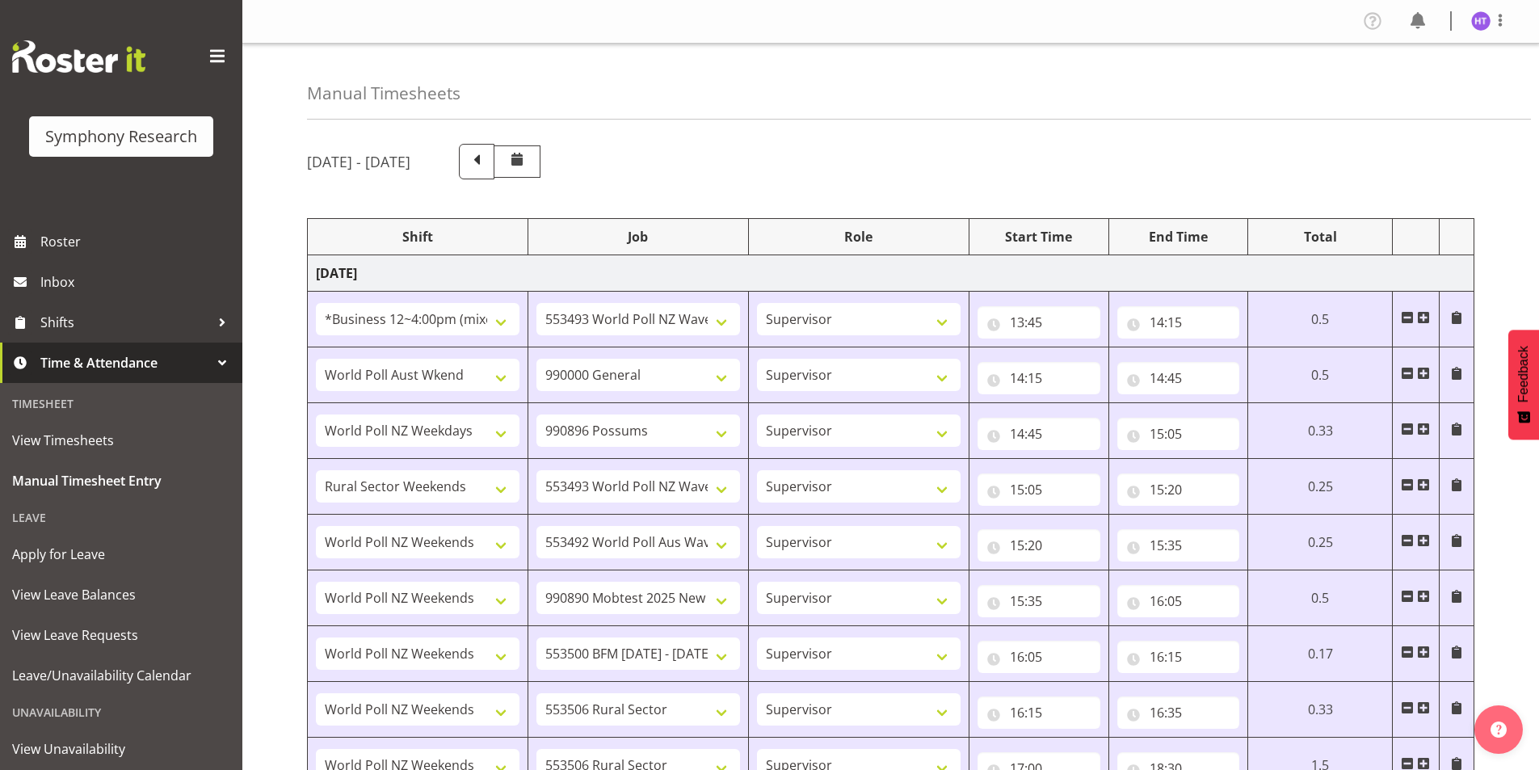
select select "743"
select select "45"
select select "41319"
select select "743"
select select "45"
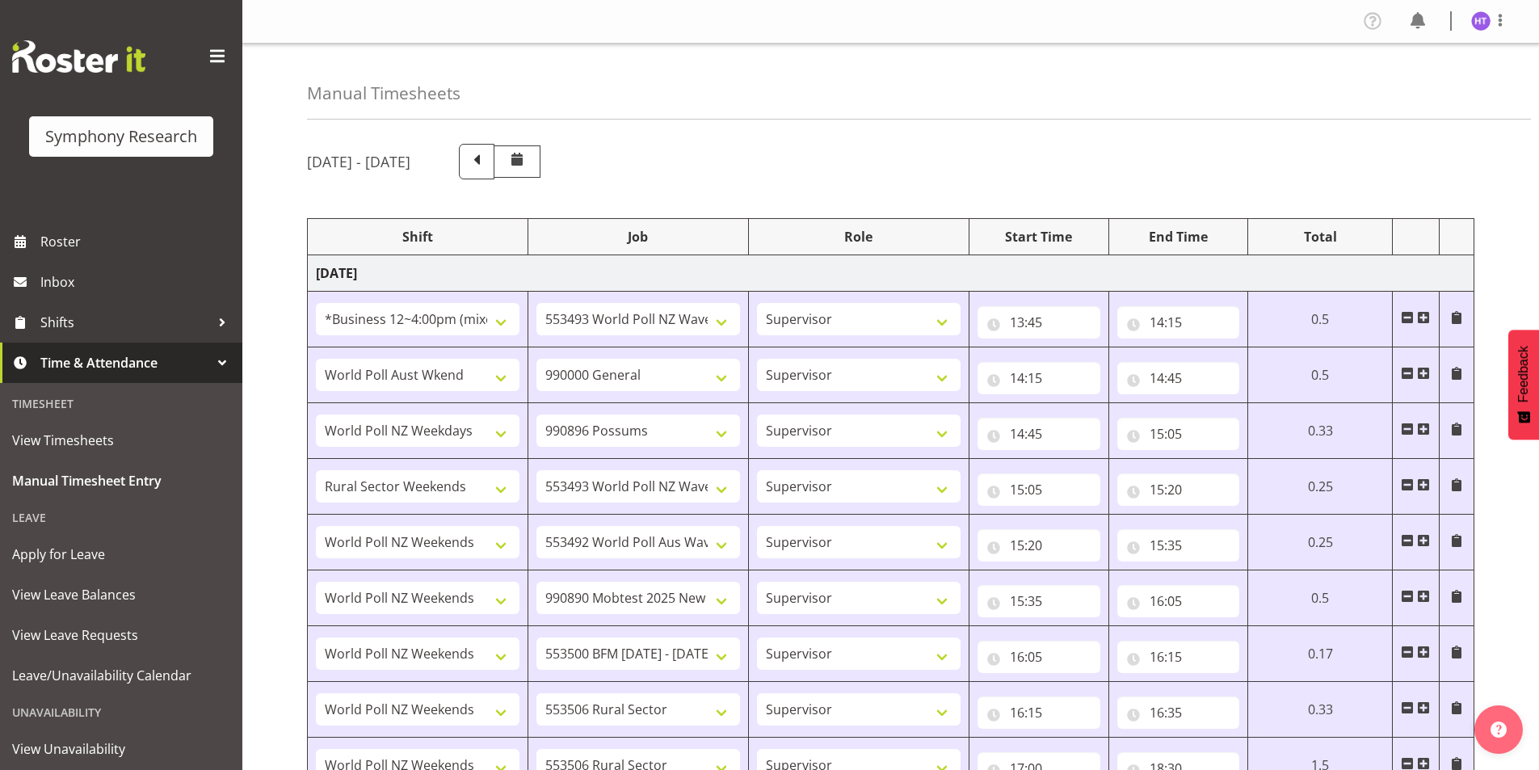
select select "41319"
select select "10485"
select select "45"
select select "41319"
select select "10575"
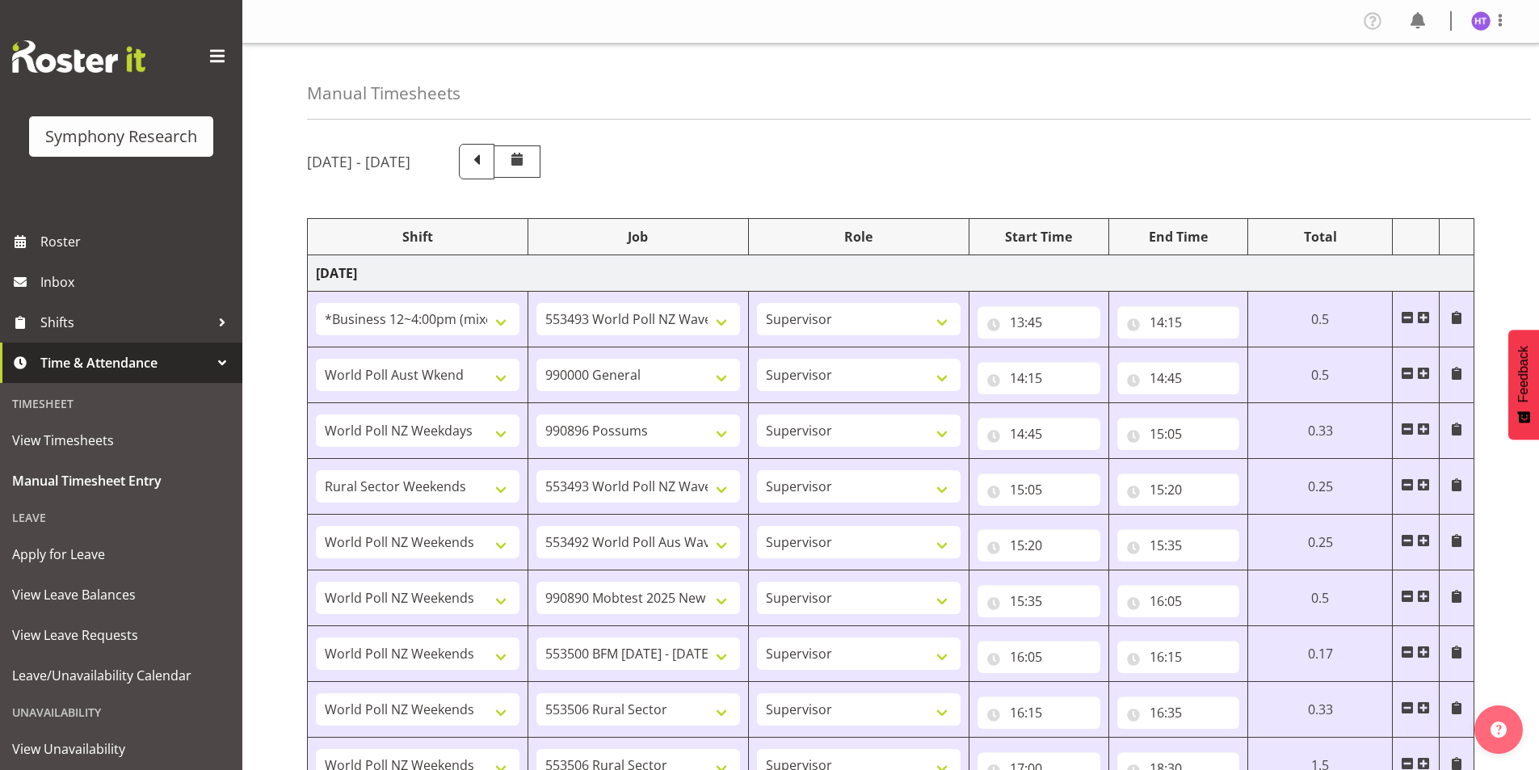
select select "45"
select select "41319"
select select "10631"
select select "45"
select select "41319"
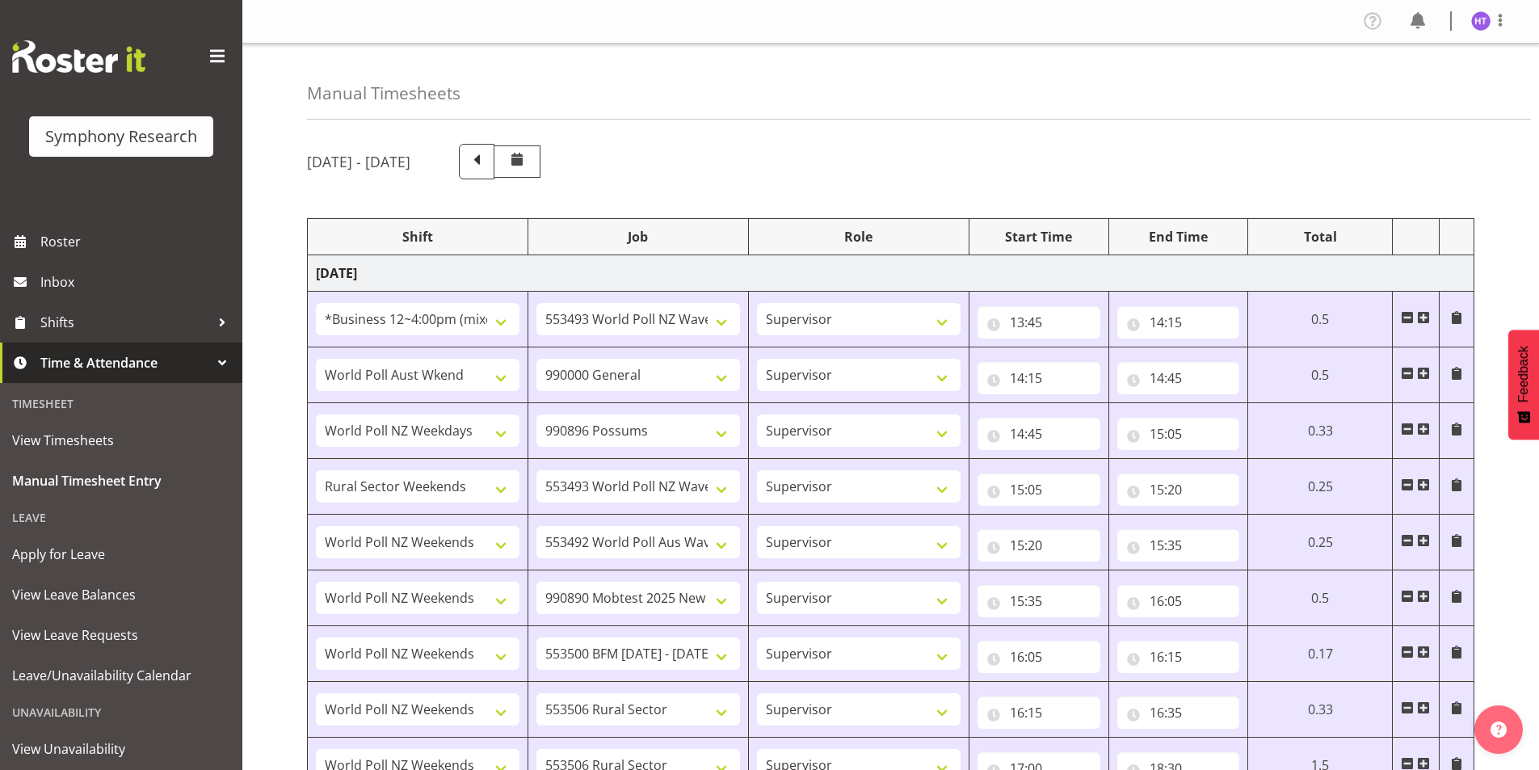
select select "10633"
select select "45"
select select "41319"
select select "10632"
select select "45"
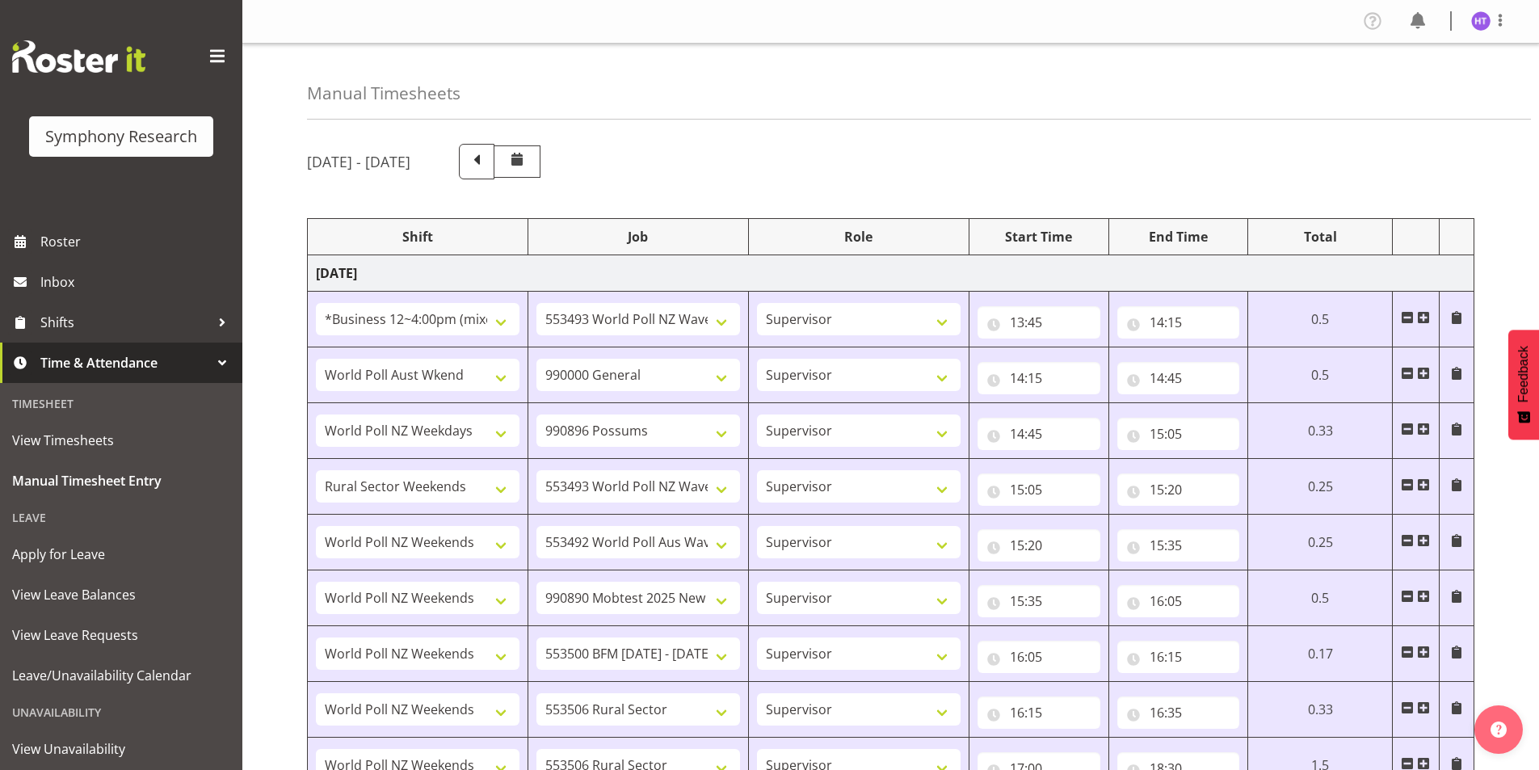
select select "41319"
select select "9426"
select select "45"
select select "41319"
select select "10242"
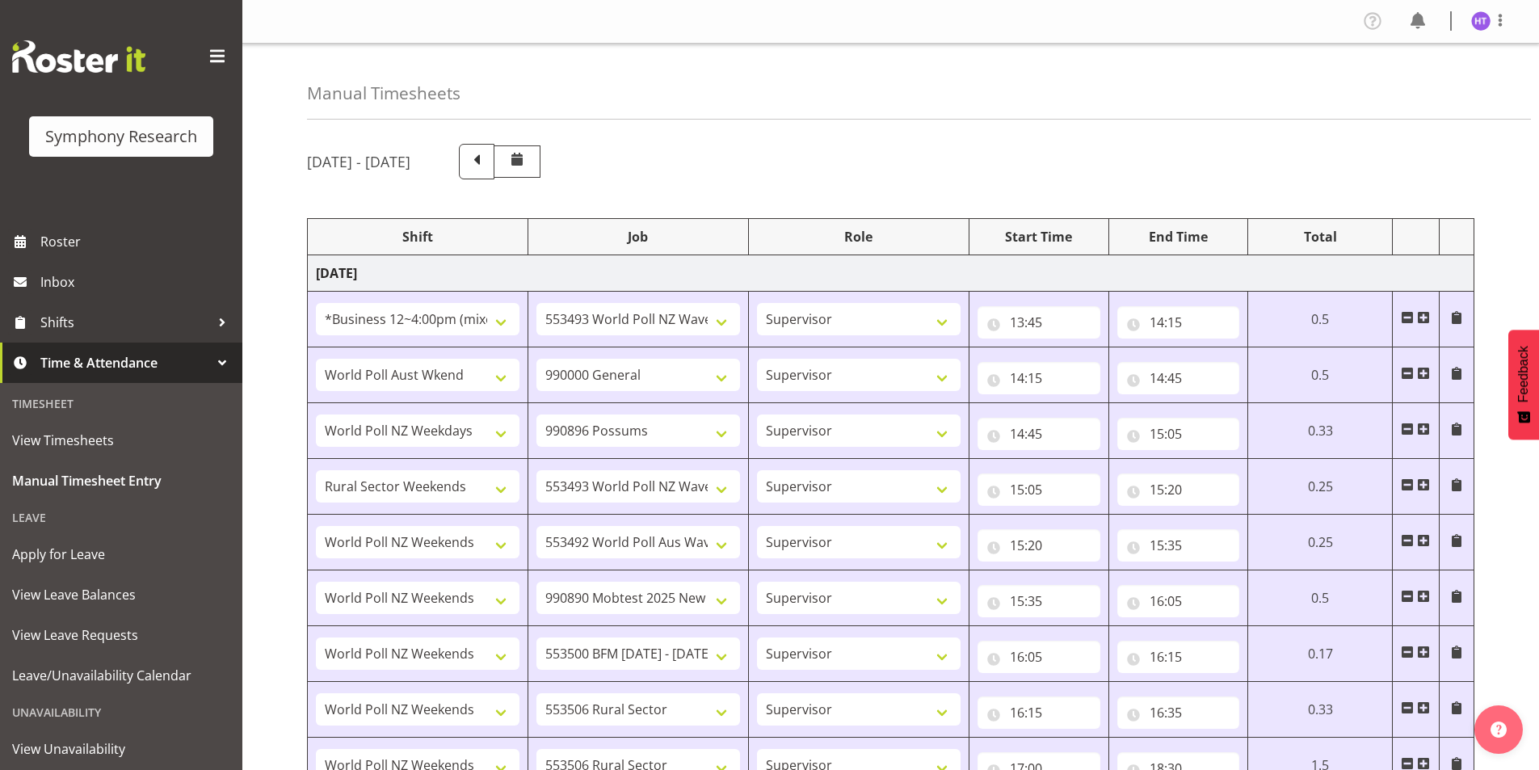
select select "45"
select select "41604"
select select "10527"
select select "45"
select select "41604"
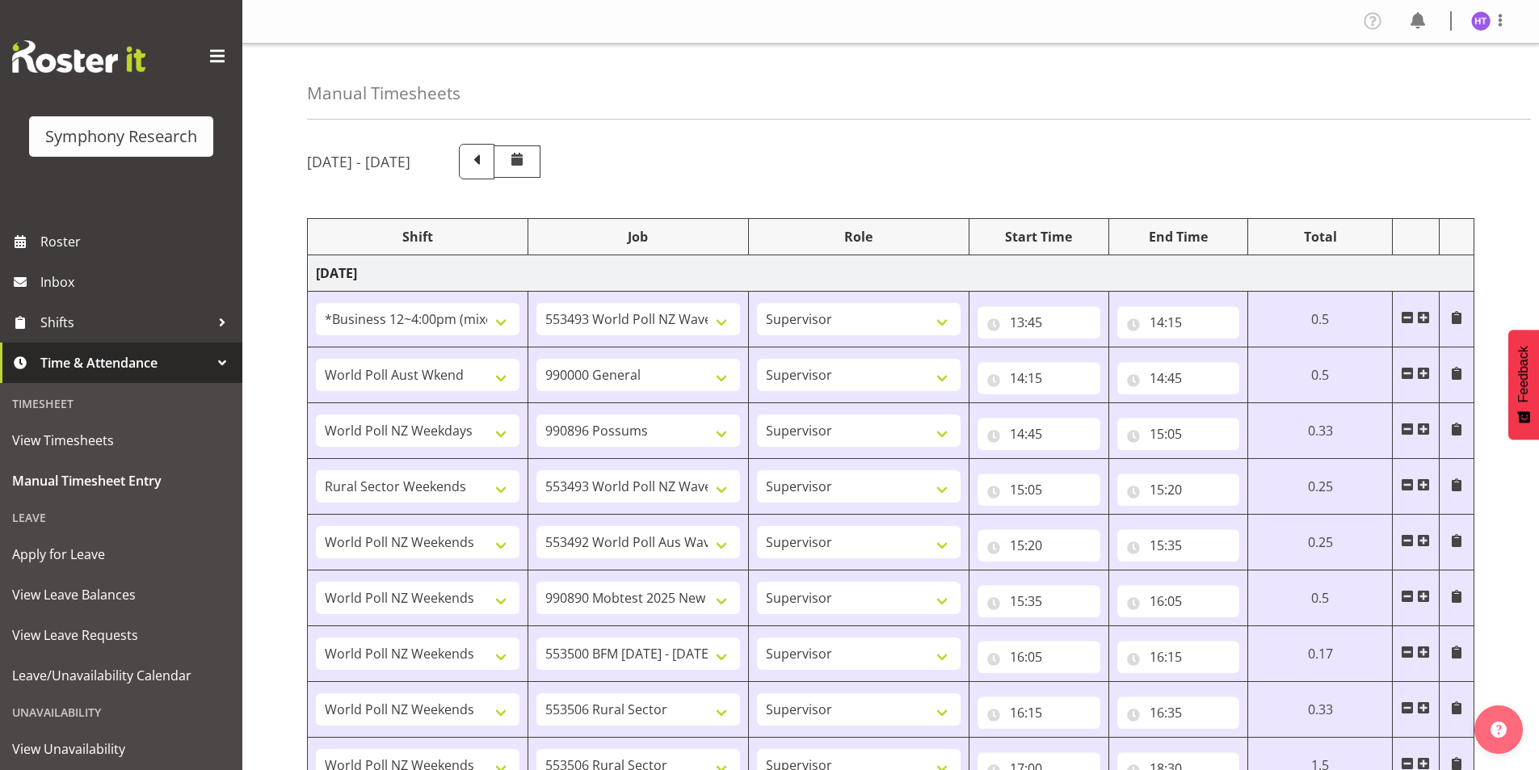
select select "10499"
select select "45"
select select "41319"
select select "10587"
select select "45"
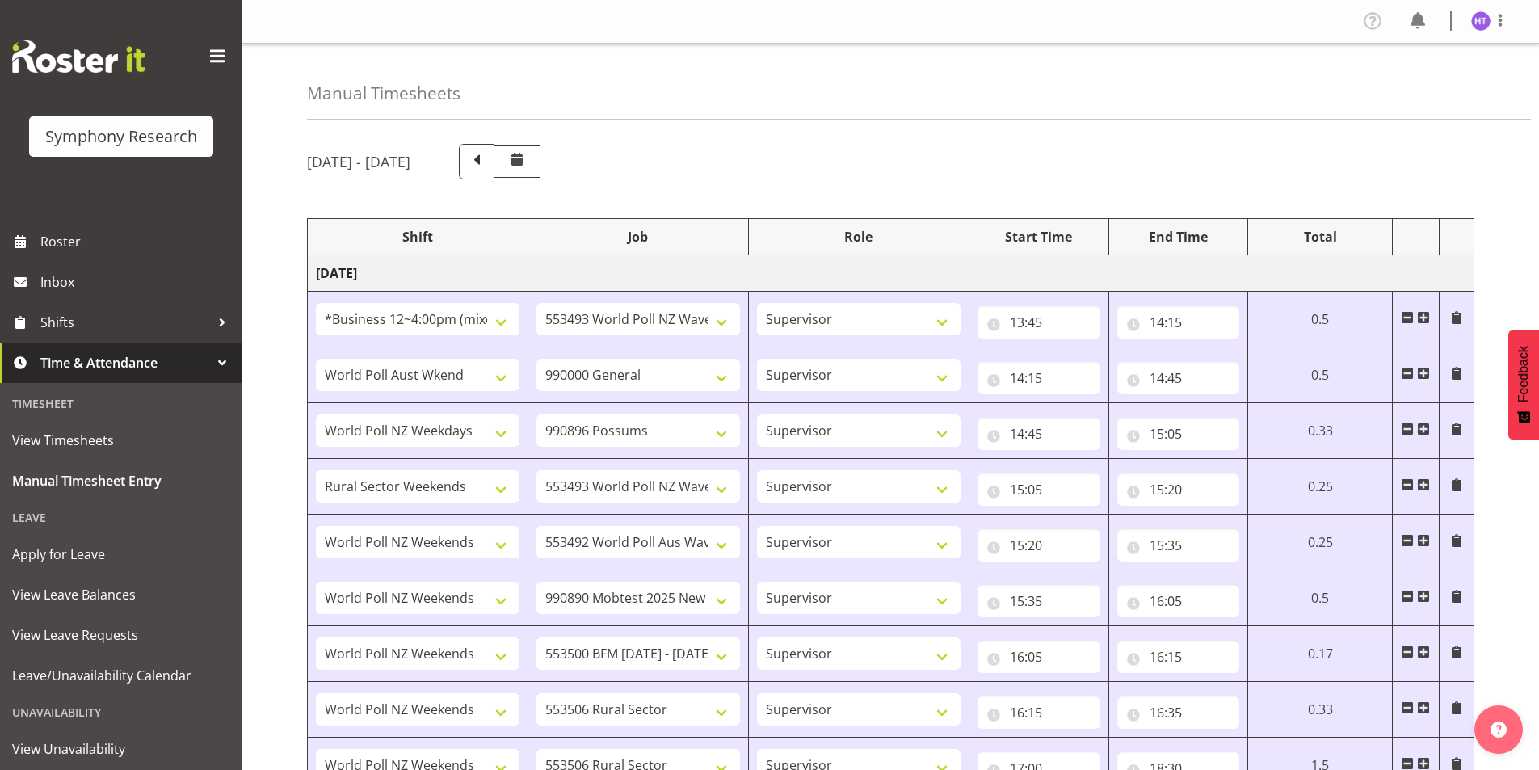
select select "18"
select select "45"
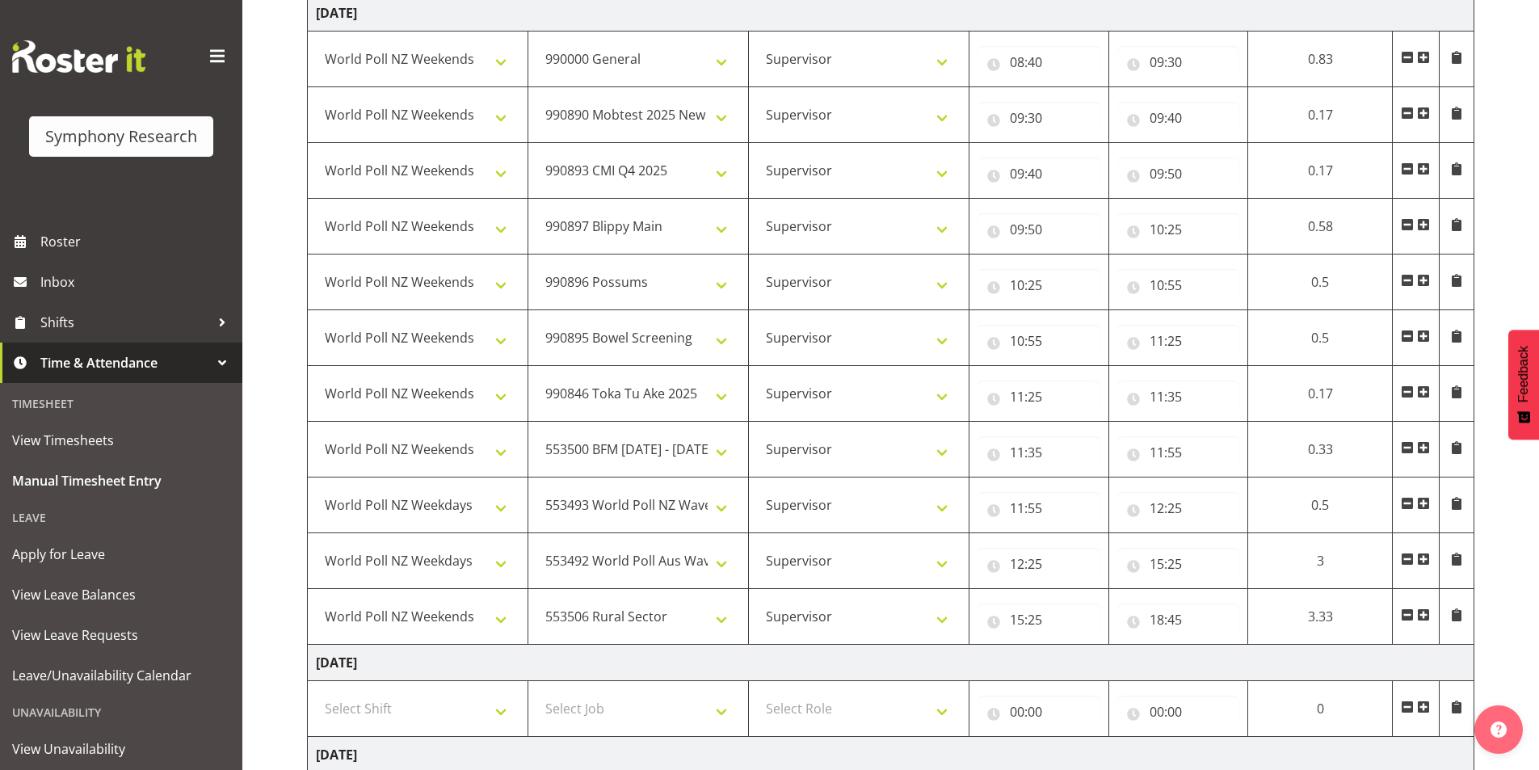
scroll to position [2859, 0]
click at [1154, 619] on input "18:45" at bounding box center [1178, 620] width 123 height 32
click at [1224, 657] on select "00 01 02 03 04 05 06 07 08 09 10 11 12 13 14 15 16 17 18 19 20 21 22 23" at bounding box center [1227, 662] width 36 height 32
select select "19"
click at [1209, 646] on select "00 01 02 03 04 05 06 07 08 09 10 11 12 13 14 15 16 17 18 19 20 21 22 23" at bounding box center [1227, 662] width 36 height 32
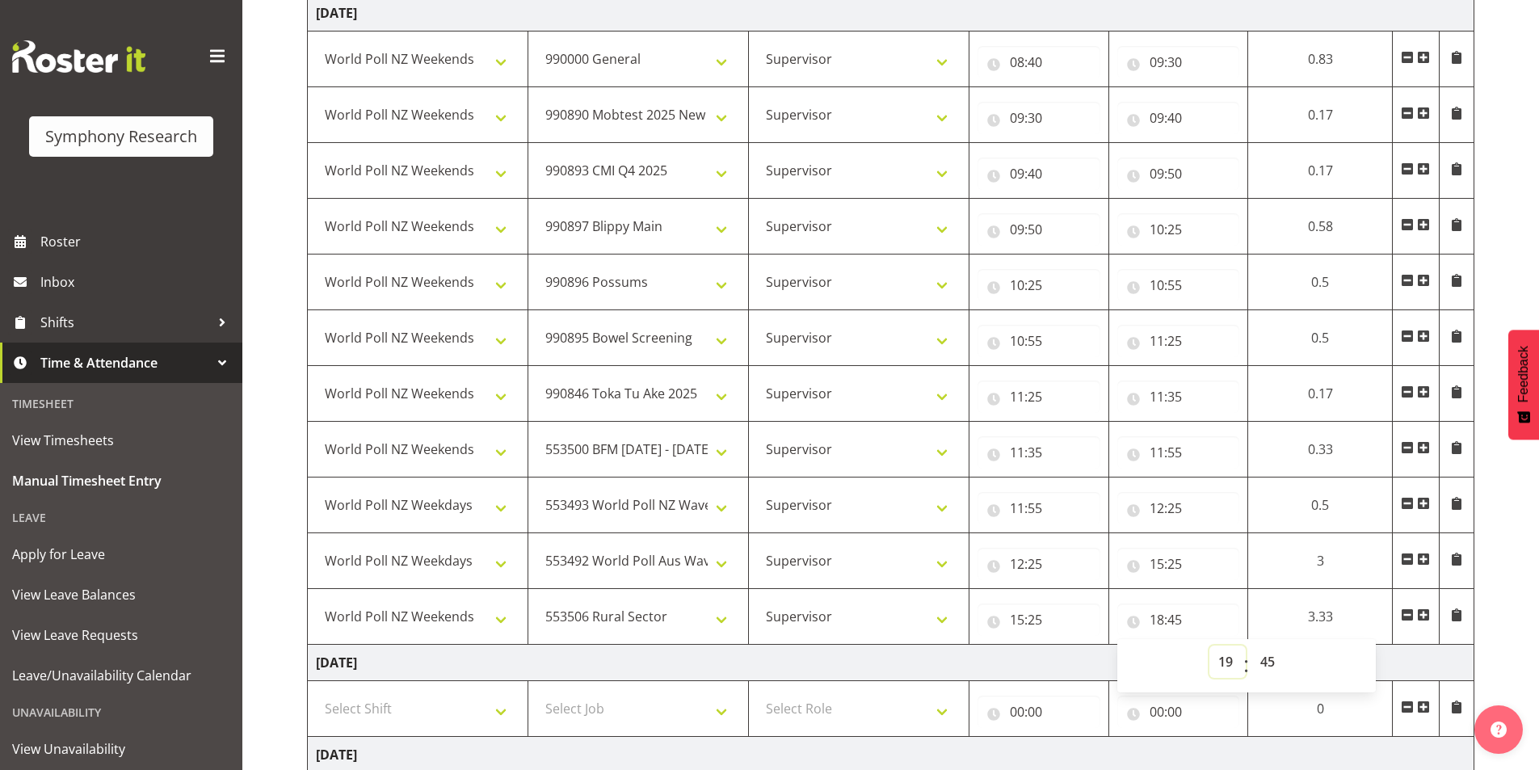
type input "19:45"
click at [1268, 664] on select "00 01 02 03 04 05 06 07 08 09 10 11 12 13 14 15 16 17 18 19 20 21 22 23 24 25 2…" at bounding box center [1270, 662] width 36 height 32
select select "15"
click at [1252, 646] on select "00 01 02 03 04 05 06 07 08 09 10 11 12 13 14 15 16 17 18 19 20 21 22 23 24 25 2…" at bounding box center [1270, 662] width 36 height 32
type input "19:15"
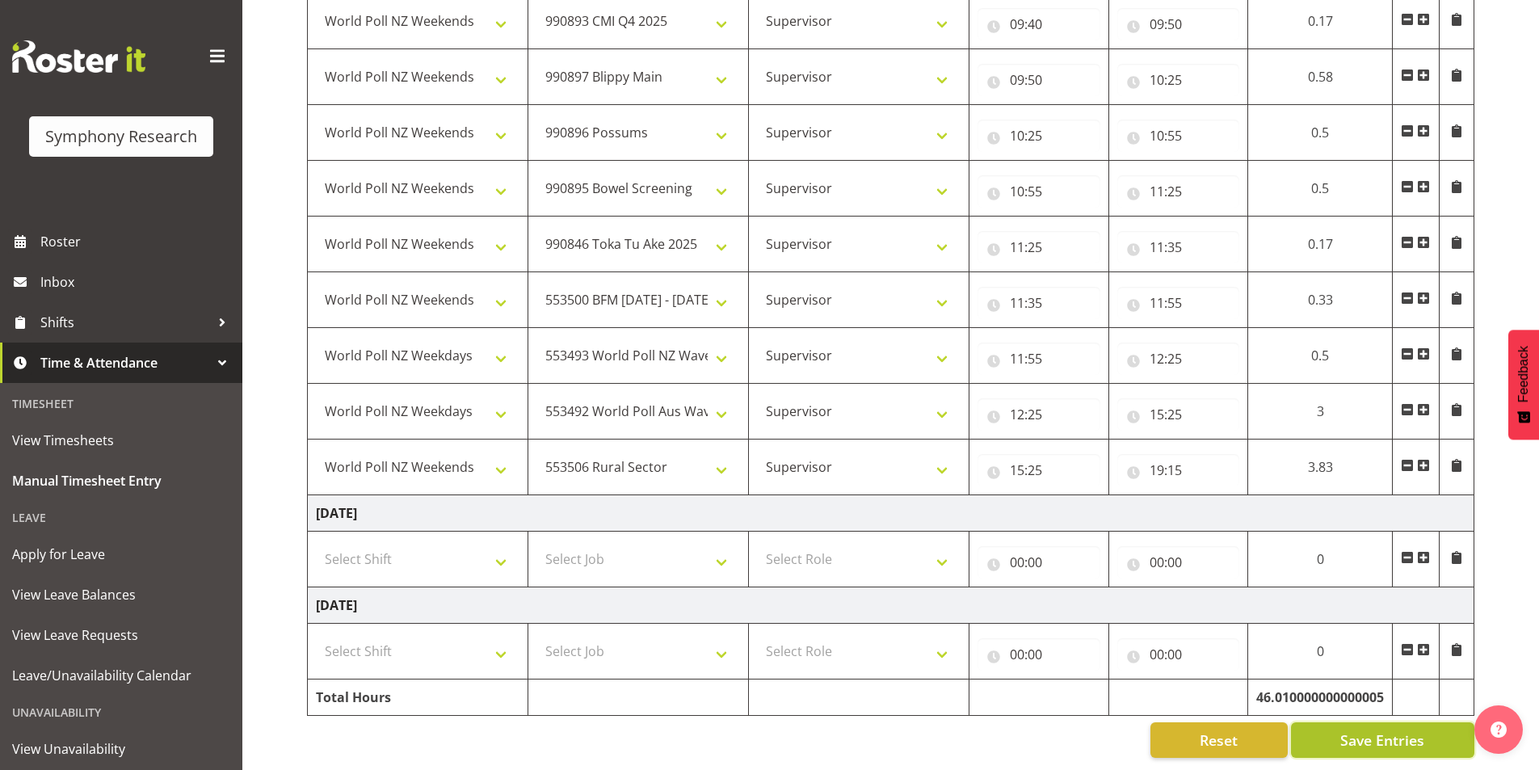
click at [1329, 722] on button "Save Entries" at bounding box center [1382, 740] width 183 height 36
